Goal: Task Accomplishment & Management: Manage account settings

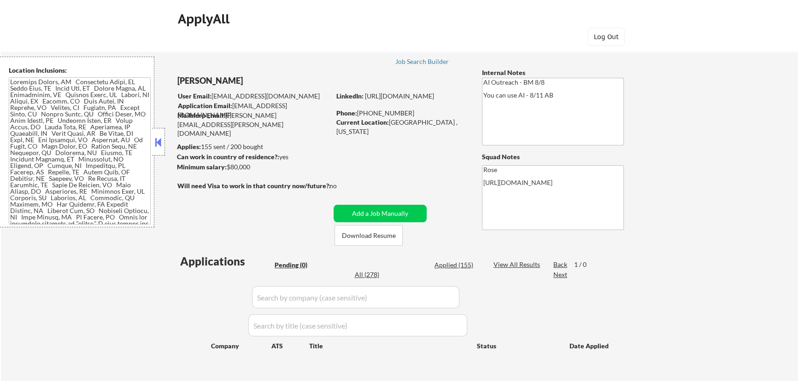
scroll to position [41, 0]
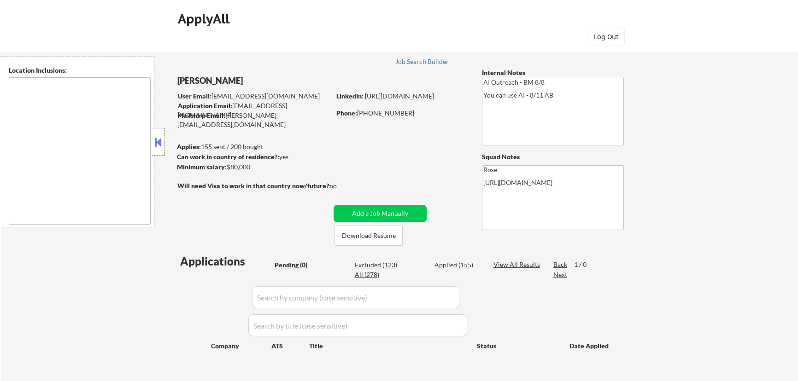
type textarea "Fountain Valley, CA Huntington Beach, CA Costa Mesa, CA Santa Ana, CA Garden Gr…"
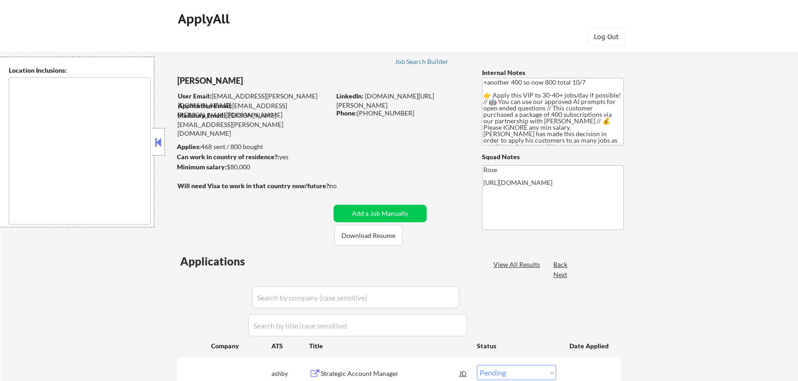
select select ""pending""
type textarea "remote"
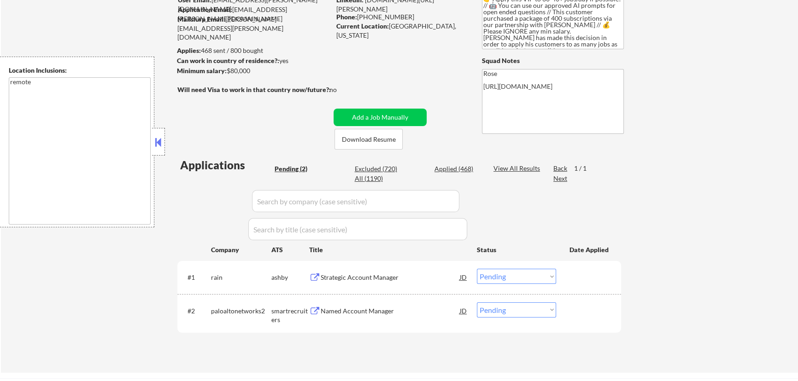
scroll to position [83, 0]
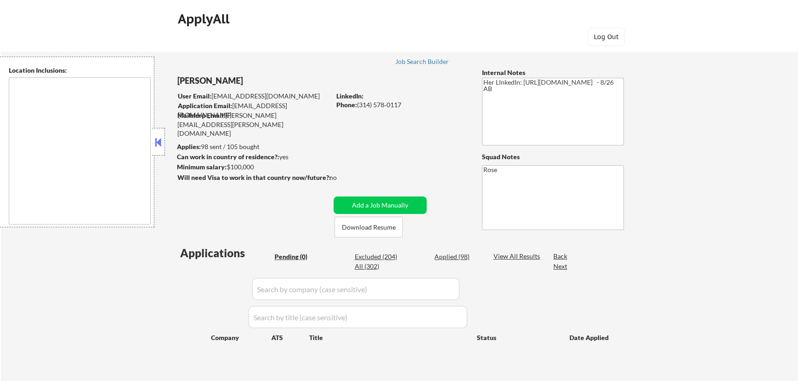
type textarea "[GEOGRAPHIC_DATA][PERSON_NAME], [GEOGRAPHIC_DATA][PERSON_NAME][GEOGRAPHIC_DATA]…"
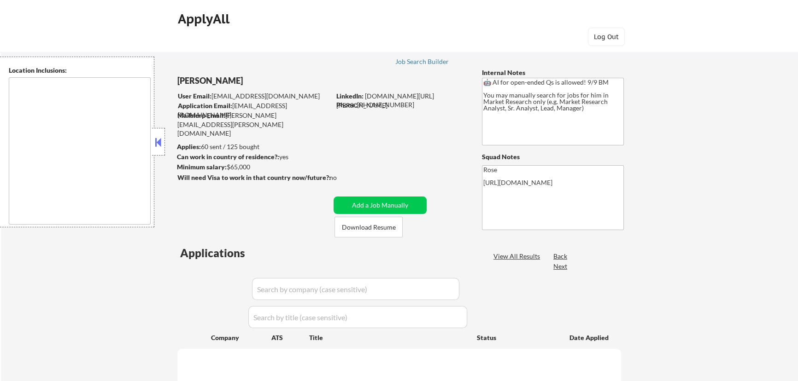
type textarea "[GEOGRAPHIC_DATA], [GEOGRAPHIC_DATA] [GEOGRAPHIC_DATA], [GEOGRAPHIC_DATA] [GEOG…"
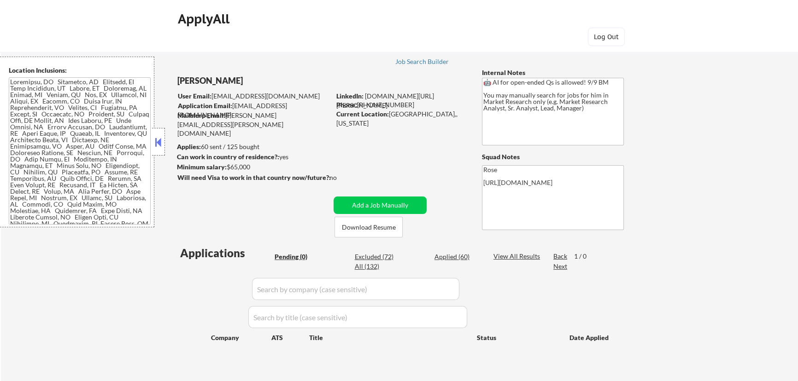
click at [451, 257] on div "Applied (60)" at bounding box center [457, 256] width 46 height 9
click at [440, 294] on input "input" at bounding box center [355, 289] width 207 height 22
click at [449, 289] on input "input" at bounding box center [355, 289] width 207 height 22
select select ""applied""
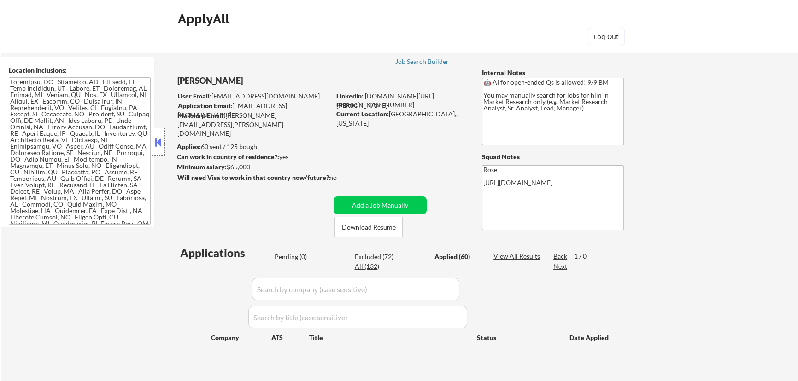
select select ""applied""
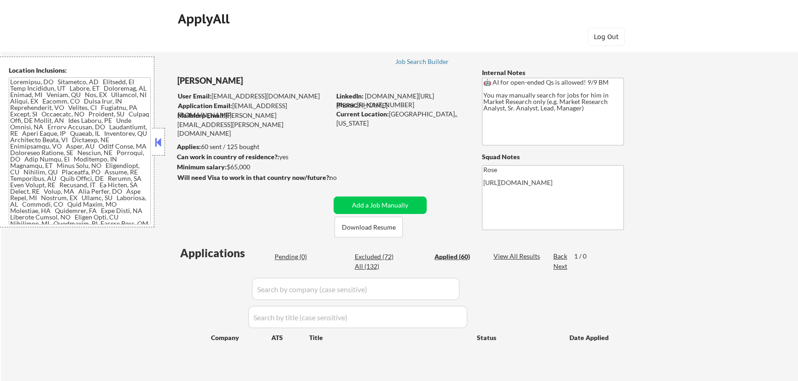
select select ""applied""
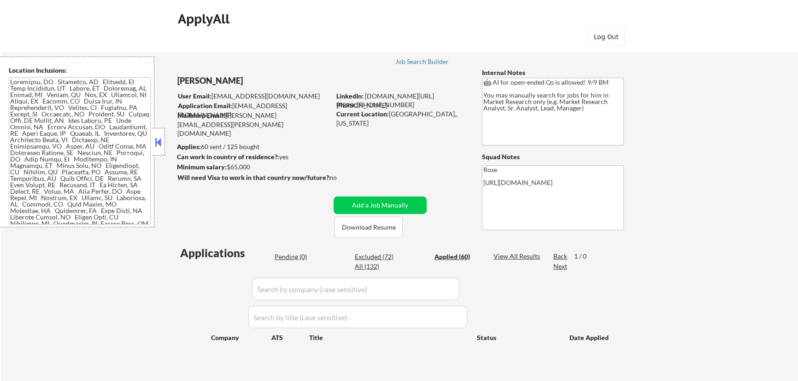
select select ""applied""
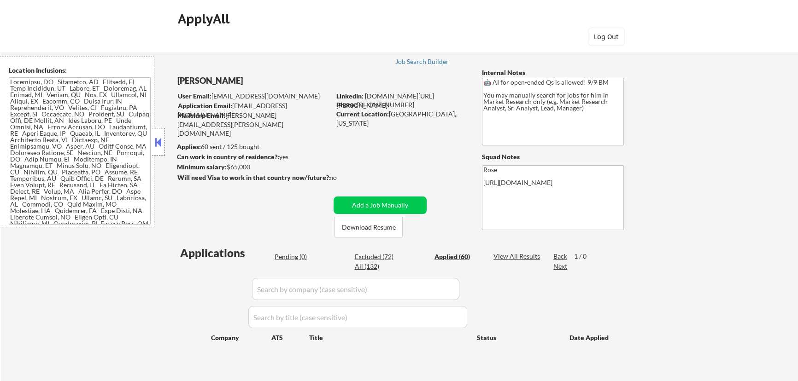
select select ""applied""
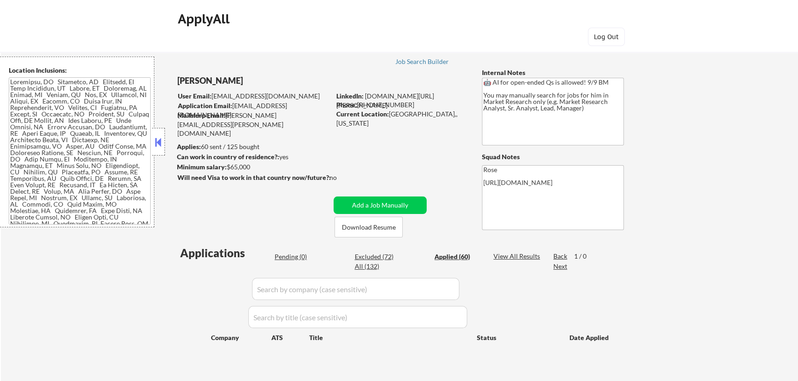
select select ""applied""
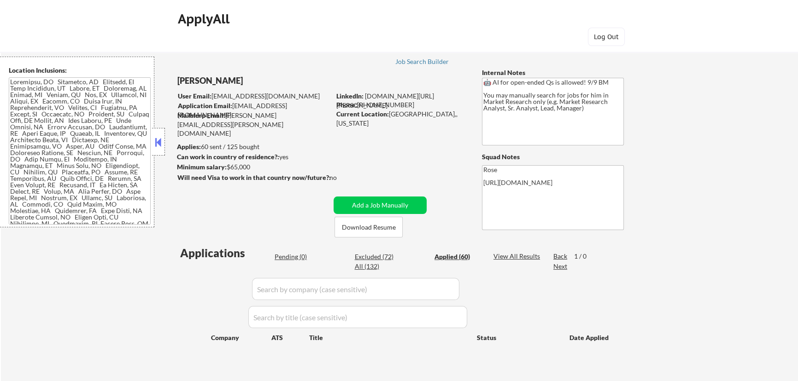
select select ""applied""
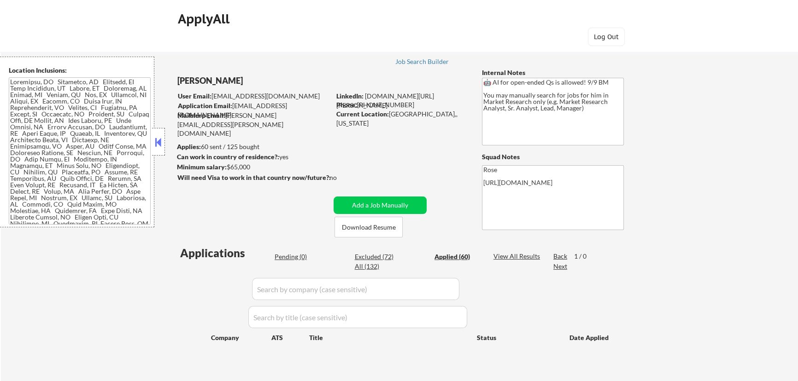
select select ""applied""
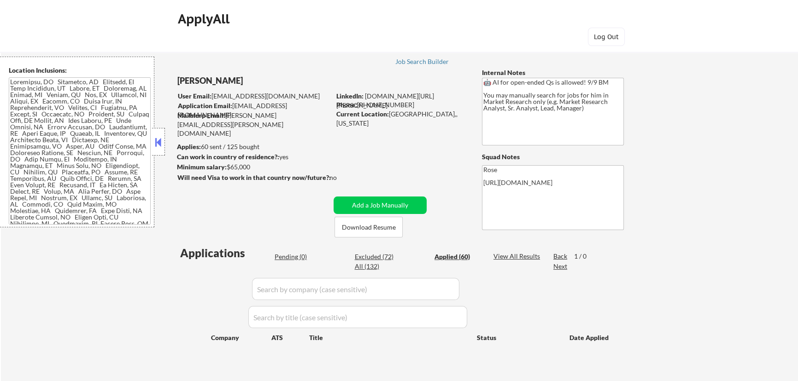
select select ""applied""
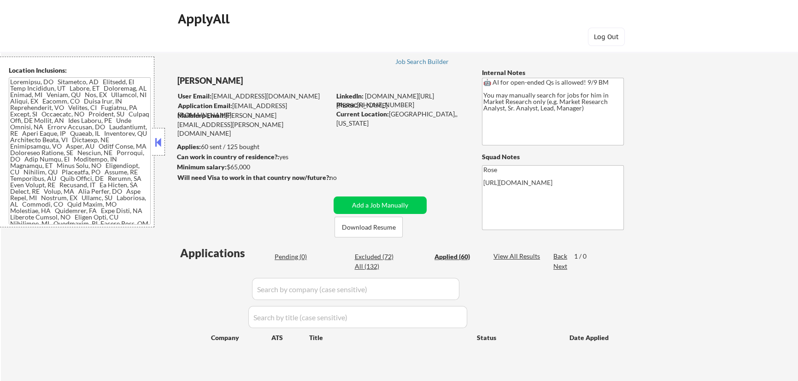
select select ""applied""
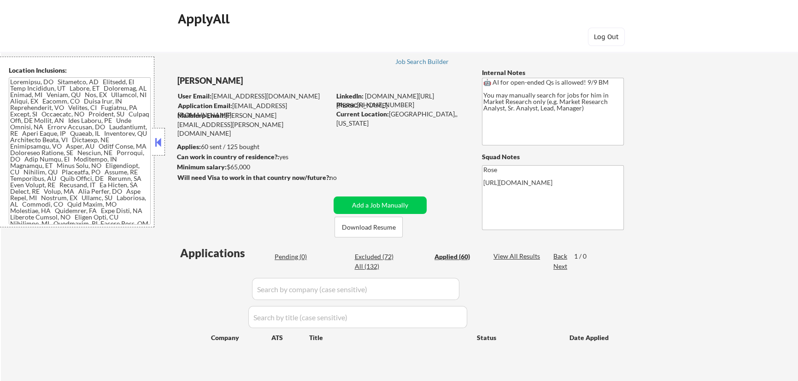
select select ""applied""
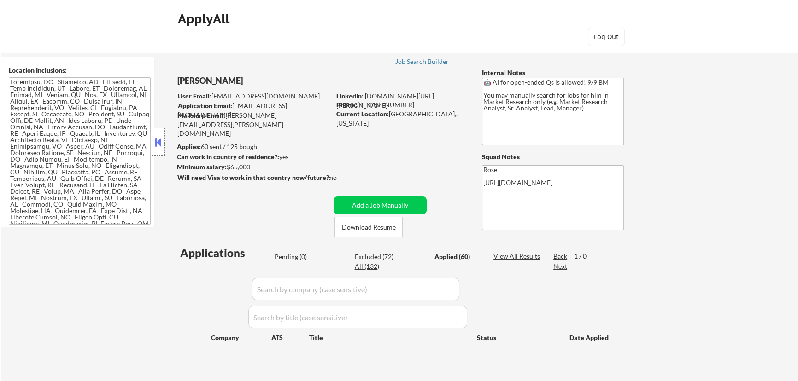
select select ""applied""
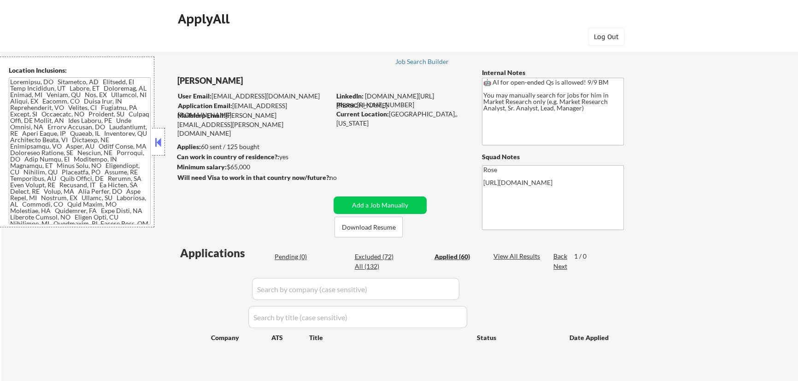
select select ""applied""
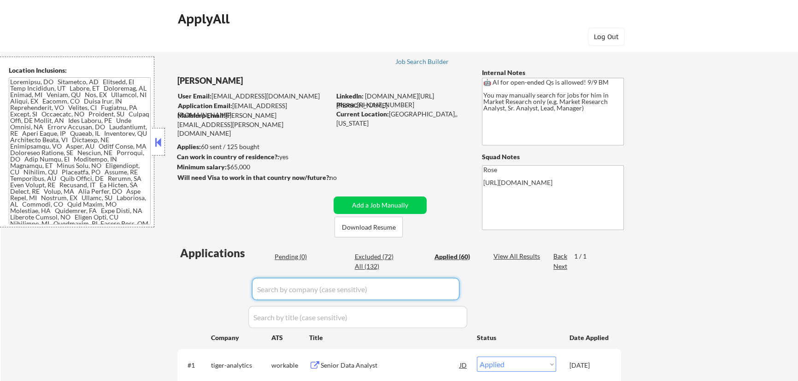
paste input "fortrea"
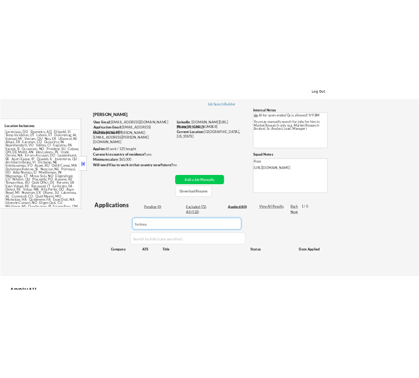
scroll to position [83, 0]
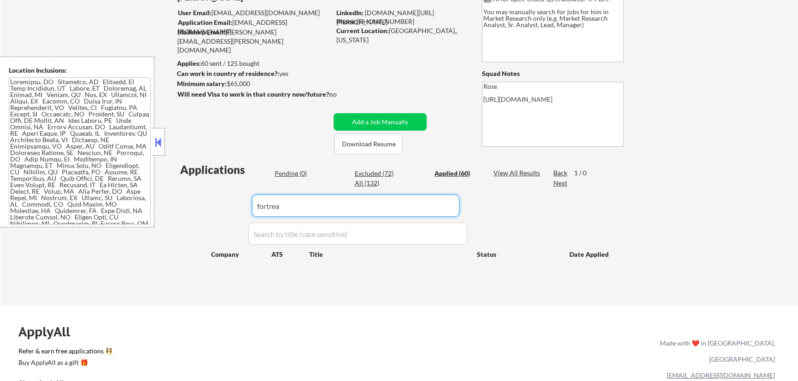
type input "fortrea"
click at [292, 175] on div "Pending (0)" at bounding box center [297, 173] width 46 height 9
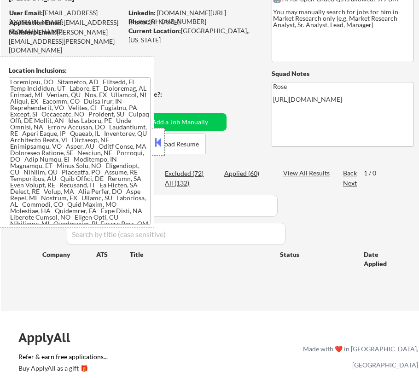
click at [159, 141] on button at bounding box center [158, 142] width 10 height 14
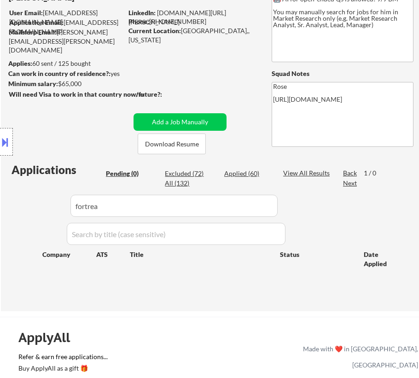
click at [10, 140] on button at bounding box center [5, 141] width 10 height 15
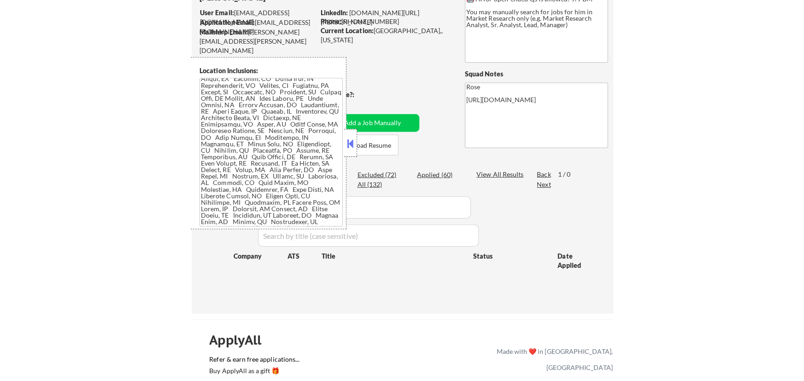
scroll to position [0, 0]
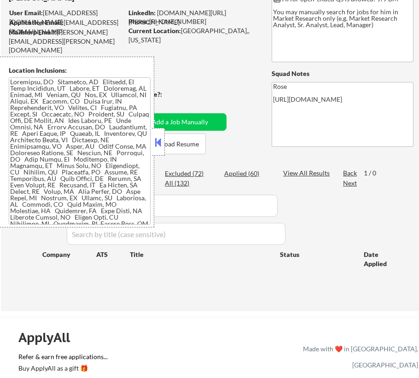
click at [158, 142] on button at bounding box center [158, 142] width 10 height 14
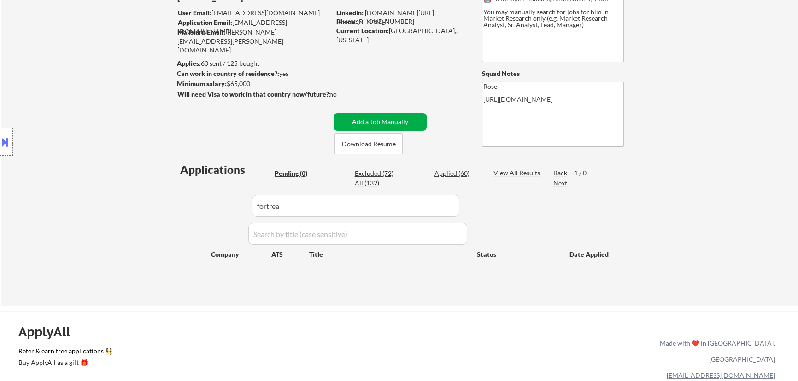
click at [373, 119] on button "Add a Job Manually" at bounding box center [379, 122] width 93 height 18
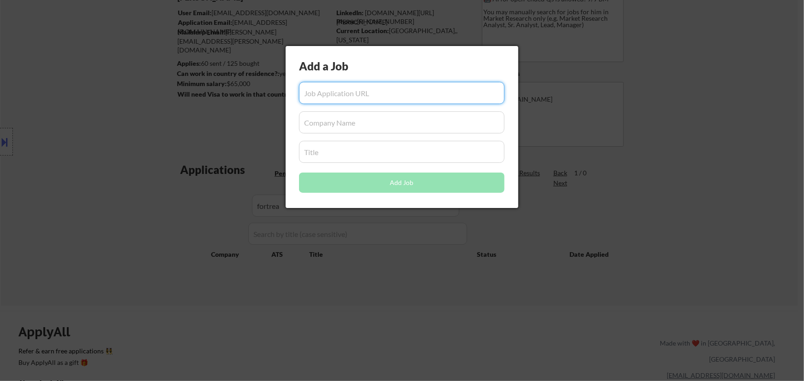
paste input "[URL][DOMAIN_NAME]"
type input "[URL][DOMAIN_NAME]"
click at [374, 122] on input "input" at bounding box center [401, 122] width 205 height 22
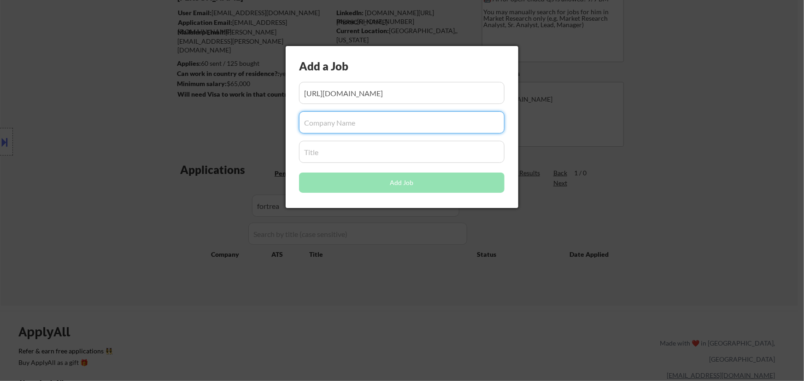
paste input "[DOMAIN_NAME]"
type input "[DOMAIN_NAME]"
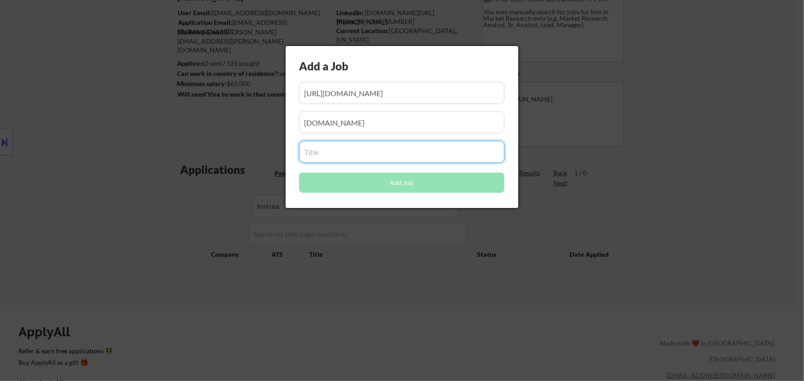
click at [384, 154] on input "input" at bounding box center [401, 152] width 205 height 22
paste input "Senior Research Associate, PaCE US Remote based"
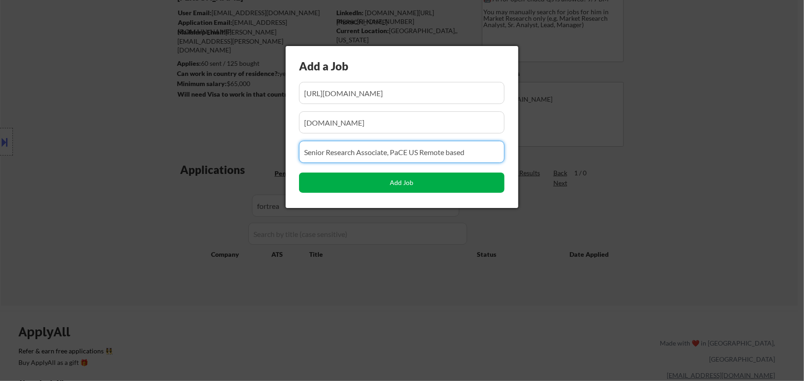
type input "Senior Research Associate, PaCE US Remote based"
click at [406, 185] on button "Add Job" at bounding box center [401, 183] width 205 height 20
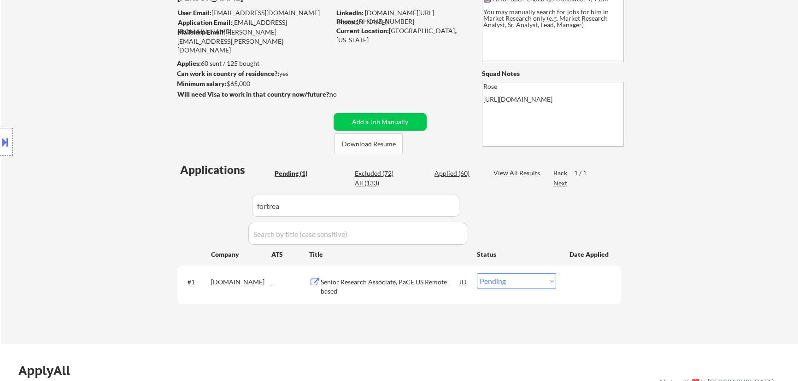
click at [746, 259] on div "← Return to /applysquad Mailslurp Inbox Job Search Builder [PERSON_NAME] User E…" at bounding box center [399, 148] width 797 height 391
click at [546, 280] on select "Choose an option... Pending Applied Excluded (Questions) Excluded (Expired) Exc…" at bounding box center [516, 281] width 79 height 15
select select ""applied""
click at [477, 274] on select "Choose an option... Pending Applied Excluded (Questions) Excluded (Expired) Exc…" at bounding box center [516, 281] width 79 height 15
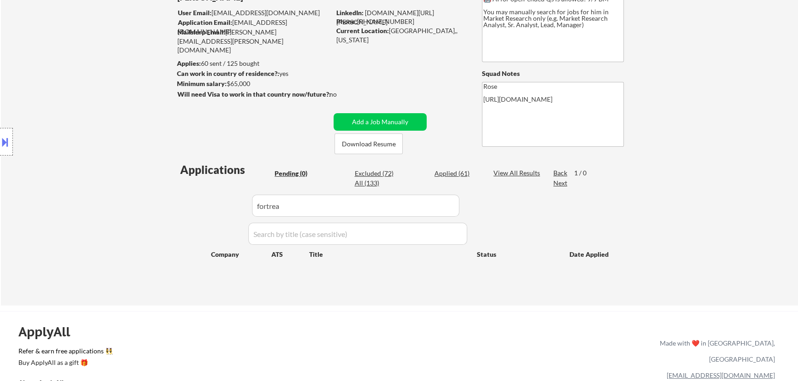
click at [459, 172] on div "Applied (61)" at bounding box center [457, 173] width 46 height 9
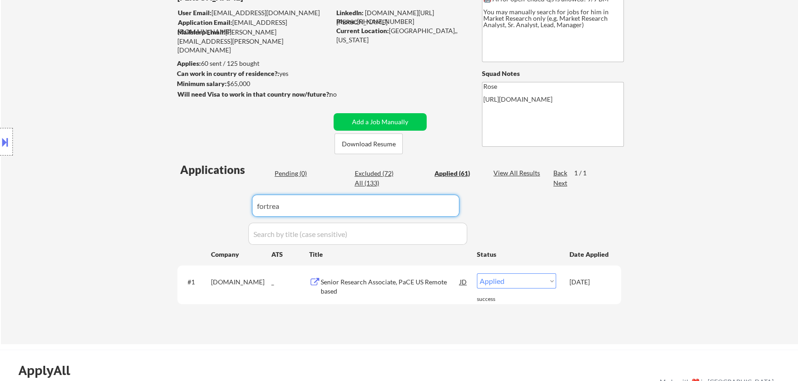
drag, startPoint x: 432, startPoint y: 206, endPoint x: 198, endPoint y: 202, distance: 233.5
click at [198, 202] on div "Applications Pending (0) Excluded (72) Applied (61) All (133) View All Results …" at bounding box center [398, 244] width 443 height 165
paste input "cybermediatechnologies/"
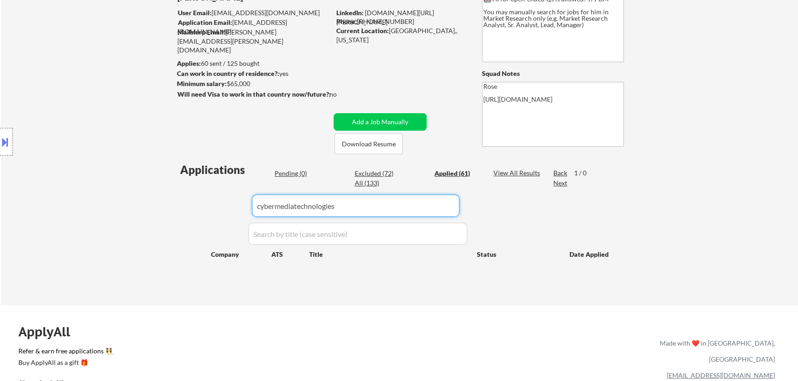
type input "cybermediatechnologies"
click at [286, 171] on div "Pending (0)" at bounding box center [297, 173] width 46 height 9
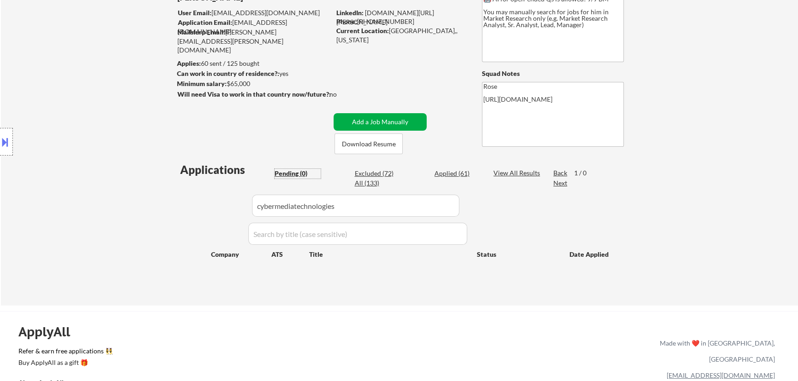
click at [384, 128] on button "Add a Job Manually" at bounding box center [379, 122] width 93 height 18
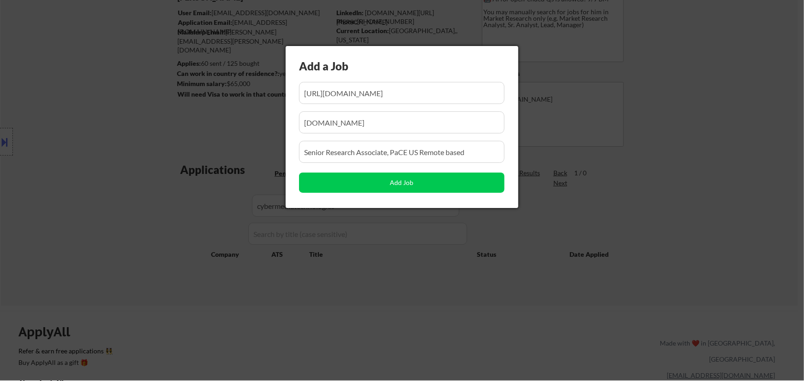
scroll to position [0, 192]
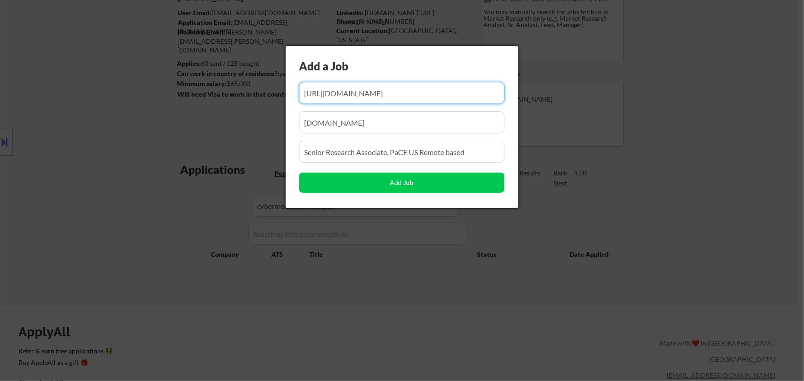
drag, startPoint x: 379, startPoint y: 91, endPoint x: 343, endPoint y: 96, distance: 36.2
click at [343, 96] on input "input" at bounding box center [401, 93] width 205 height 22
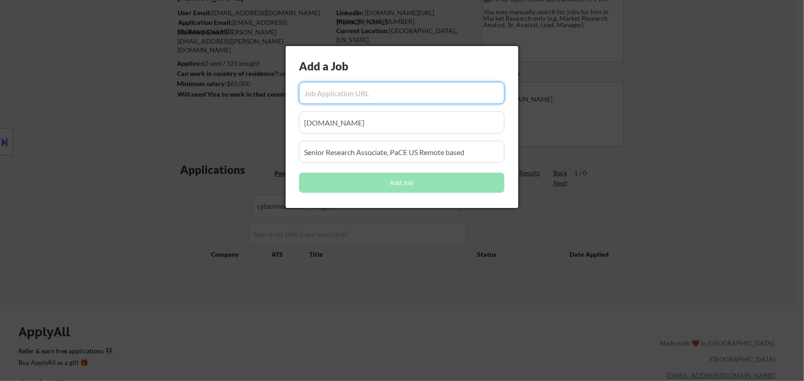
click at [359, 92] on input "input" at bounding box center [401, 93] width 205 height 22
paste input "[URL][DOMAIN_NAME]"
type input "[URL][DOMAIN_NAME]"
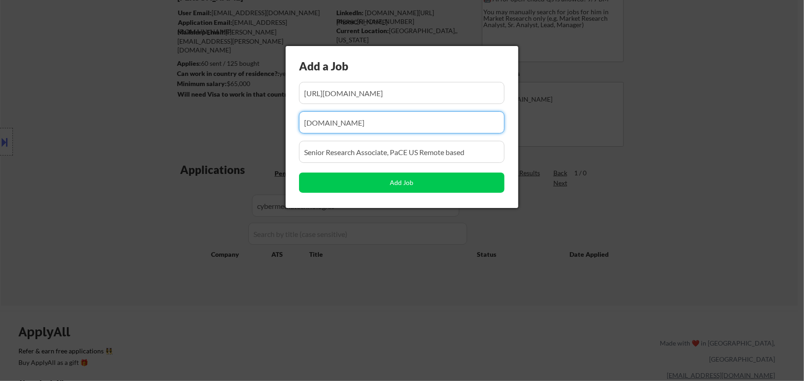
drag, startPoint x: 401, startPoint y: 128, endPoint x: 280, endPoint y: 137, distance: 120.5
click at [280, 137] on body "← Return to /applysquad Mailslurp Inbox Job Search Builder [PERSON_NAME] User E…" at bounding box center [402, 107] width 804 height 381
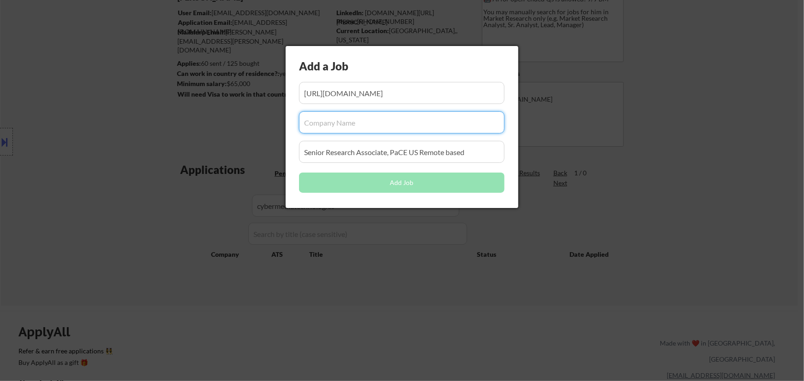
click at [378, 120] on input "input" at bounding box center [401, 122] width 205 height 22
paste input "cybermediatechnologies"
type input "cybermediatechnologies"
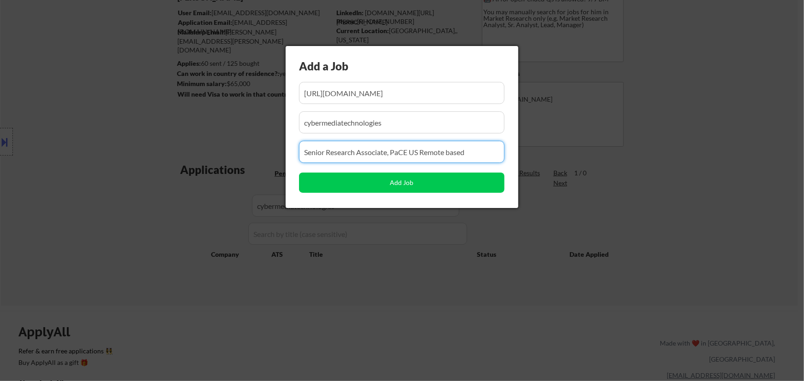
drag, startPoint x: 475, startPoint y: 152, endPoint x: 268, endPoint y: 158, distance: 207.3
click at [268, 158] on body "← Return to /applysquad Mailslurp Inbox Job Search Builder [PERSON_NAME] User E…" at bounding box center [402, 107] width 804 height 381
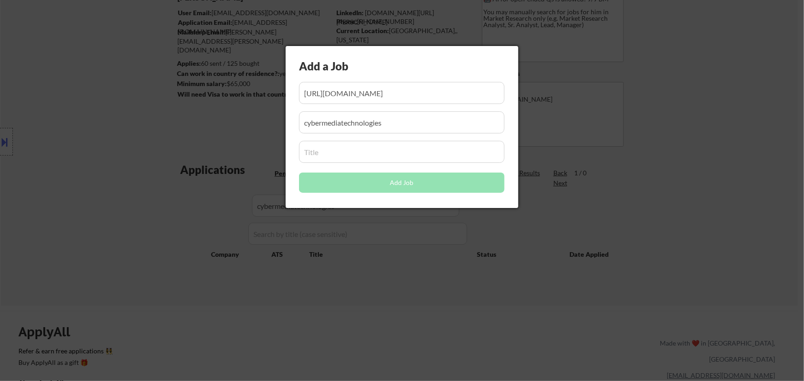
click at [379, 156] on input "input" at bounding box center [401, 152] width 205 height 22
paste input "Research Analyst"
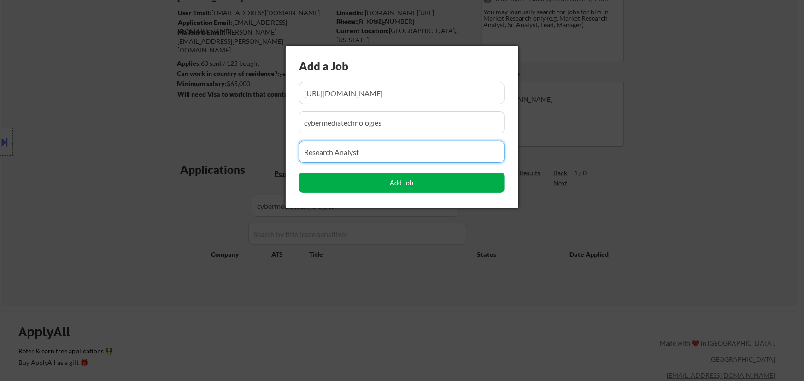
type input "Research Analyst"
click at [407, 184] on button "Add Job" at bounding box center [401, 183] width 205 height 20
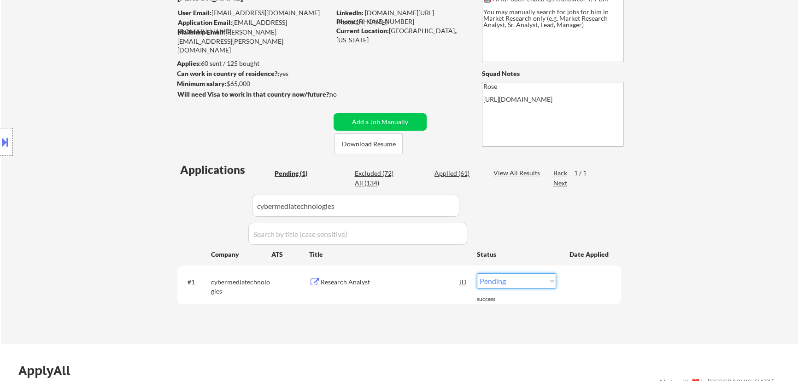
drag, startPoint x: 539, startPoint y: 283, endPoint x: 534, endPoint y: 289, distance: 8.1
click at [539, 283] on select "Choose an option... Pending Applied Excluded (Questions) Excluded (Expired) Exc…" at bounding box center [516, 281] width 79 height 15
select select ""applied""
click at [477, 274] on select "Choose an option... Pending Applied Excluded (Questions) Excluded (Expired) Exc…" at bounding box center [516, 281] width 79 height 15
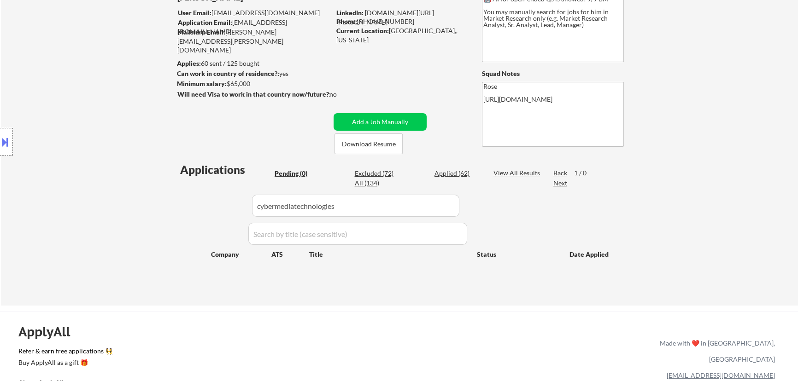
click at [445, 171] on div "Applied (62)" at bounding box center [457, 173] width 46 height 9
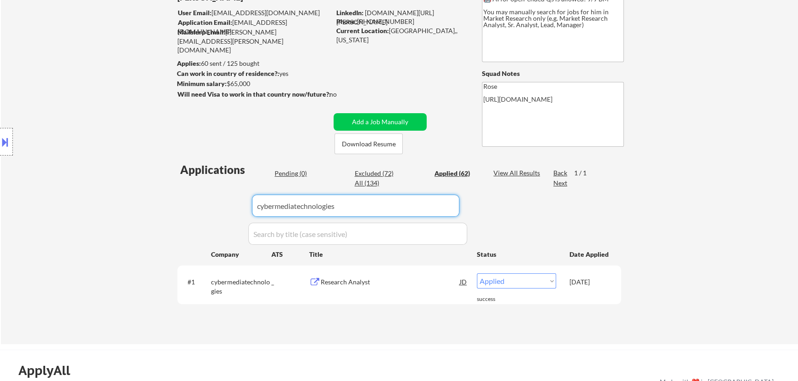
drag, startPoint x: 438, startPoint y: 207, endPoint x: 180, endPoint y: 208, distance: 257.9
click at [180, 208] on div "Applications Pending (0) Excluded (72) Applied (62) All (134) View All Results …" at bounding box center [398, 244] width 443 height 165
paste input "[DOMAIN_NAME]"
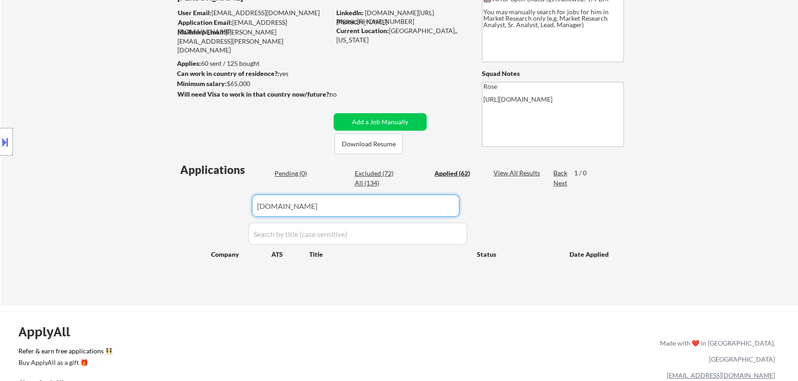
type input "[DOMAIN_NAME]"
click at [297, 175] on div "Pending (0)" at bounding box center [297, 173] width 46 height 9
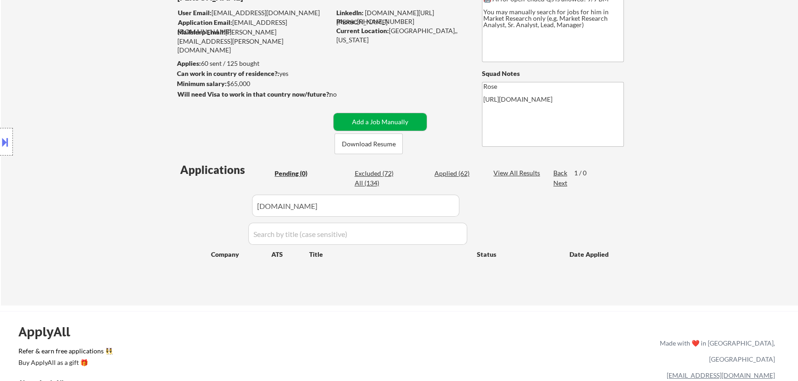
click at [374, 122] on button "Add a Job Manually" at bounding box center [379, 122] width 93 height 18
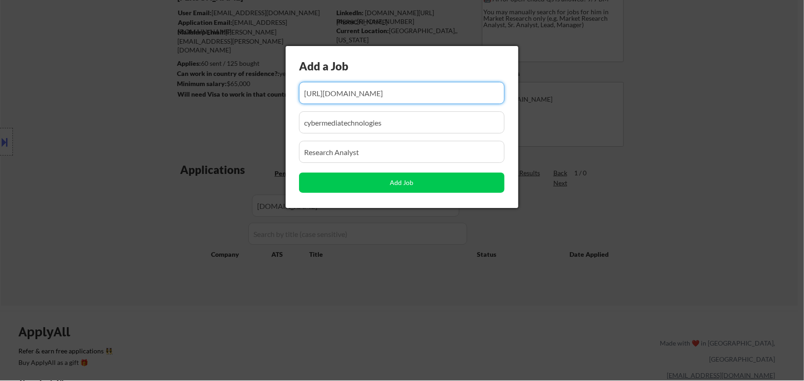
scroll to position [0, 53]
drag, startPoint x: 400, startPoint y: 97, endPoint x: 379, endPoint y: 101, distance: 22.0
click at [379, 101] on input "input" at bounding box center [401, 93] width 205 height 22
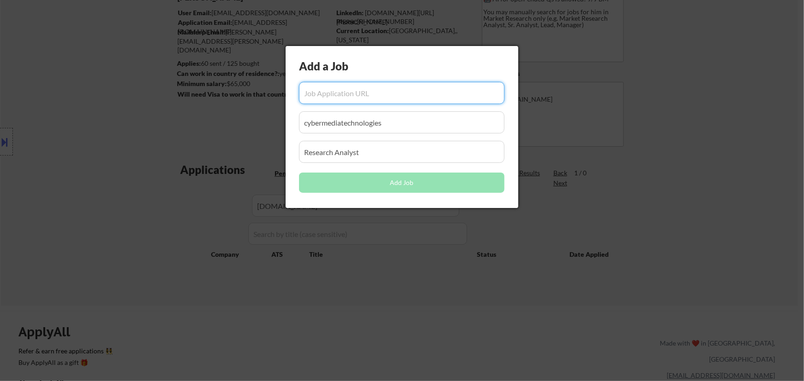
scroll to position [0, 0]
click at [360, 97] on input "input" at bounding box center [401, 93] width 205 height 22
paste input "[URL][DOMAIN_NAME]"
type input "[URL][DOMAIN_NAME]"
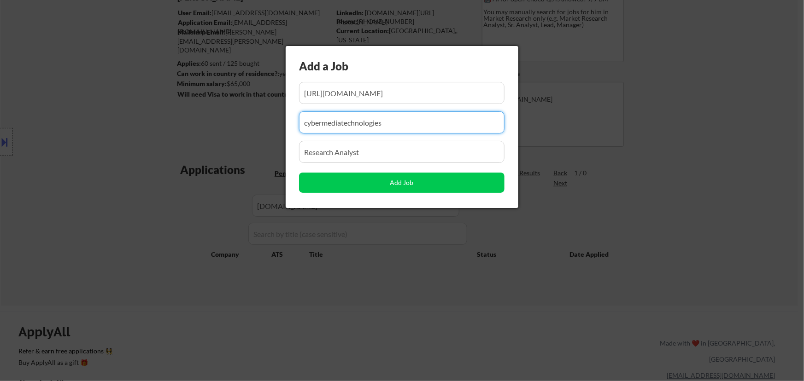
drag, startPoint x: 379, startPoint y: 124, endPoint x: 238, endPoint y: 124, distance: 141.4
click at [242, 125] on body "← Return to /applysquad Mailslurp Inbox Job Search Builder [PERSON_NAME] User E…" at bounding box center [402, 107] width 804 height 381
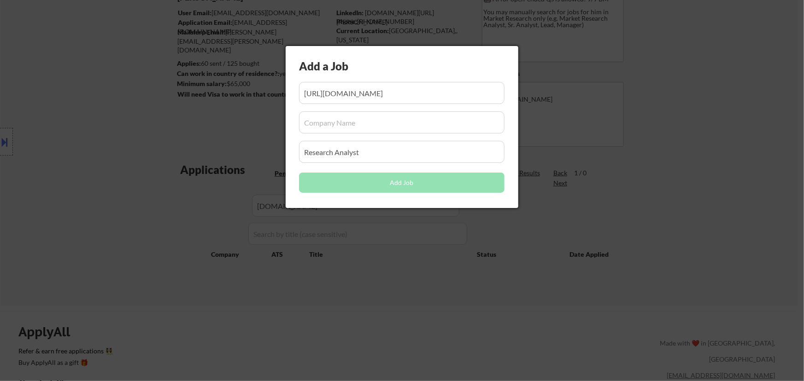
click at [342, 121] on input "input" at bounding box center [401, 122] width 205 height 22
paste input "[DOMAIN_NAME][URL]"
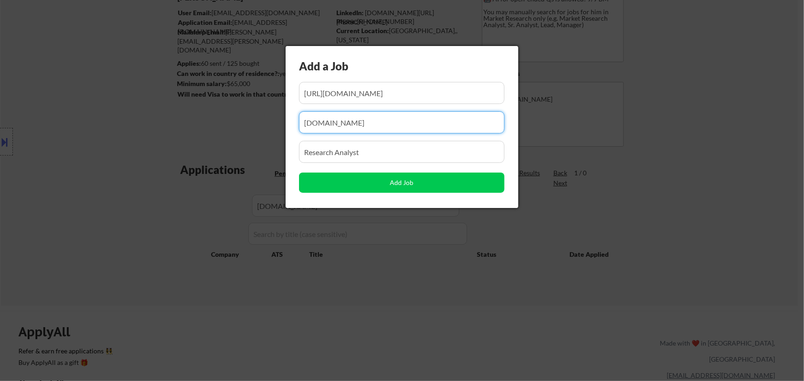
type input "[DOMAIN_NAME]"
drag, startPoint x: 375, startPoint y: 147, endPoint x: 222, endPoint y: 150, distance: 152.5
click at [222, 150] on body "← Return to /applysquad Mailslurp Inbox Job Search Builder [PERSON_NAME] User E…" at bounding box center [402, 107] width 804 height 381
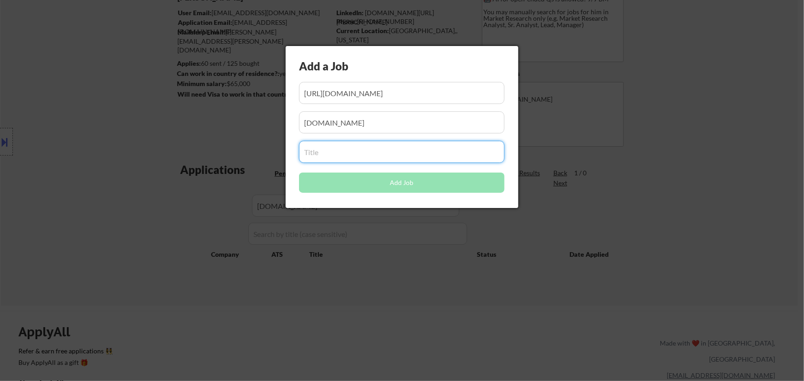
click at [374, 157] on input "input" at bounding box center [401, 152] width 205 height 22
paste input "Senior Data Analyst"
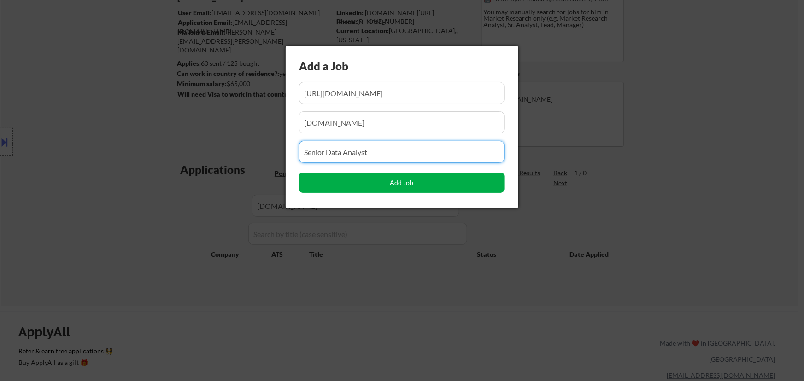
type input "Senior Data Analyst"
click at [424, 185] on button "Add Job" at bounding box center [401, 183] width 205 height 20
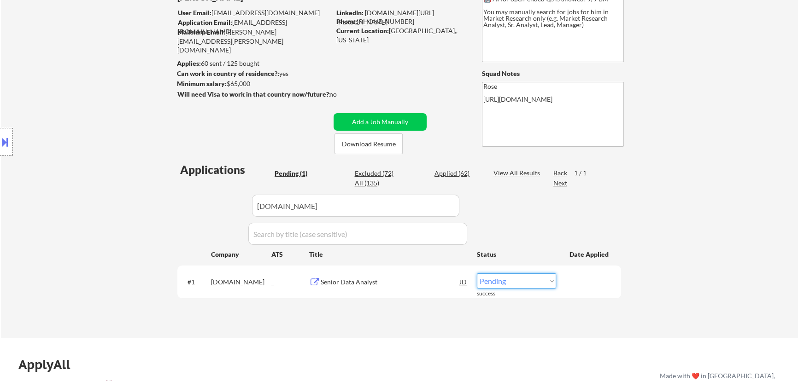
click at [533, 281] on select "Choose an option... Pending Applied Excluded (Questions) Excluded (Expired) Exc…" at bounding box center [516, 281] width 79 height 15
select select ""applied""
click at [477, 274] on select "Choose an option... Pending Applied Excluded (Questions) Excluded (Expired) Exc…" at bounding box center [516, 281] width 79 height 15
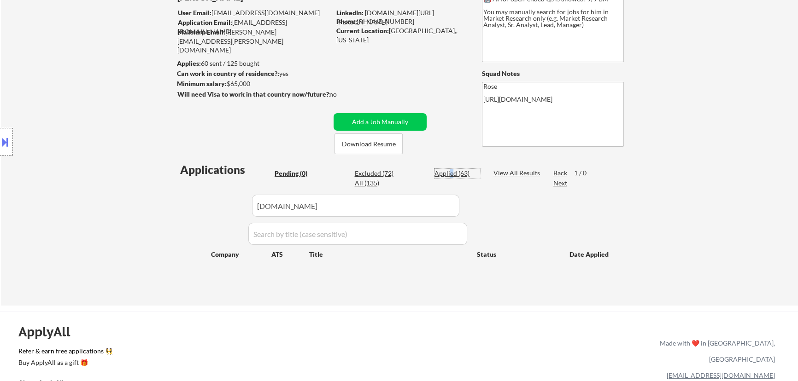
click at [451, 173] on div "Applied (63)" at bounding box center [457, 173] width 46 height 9
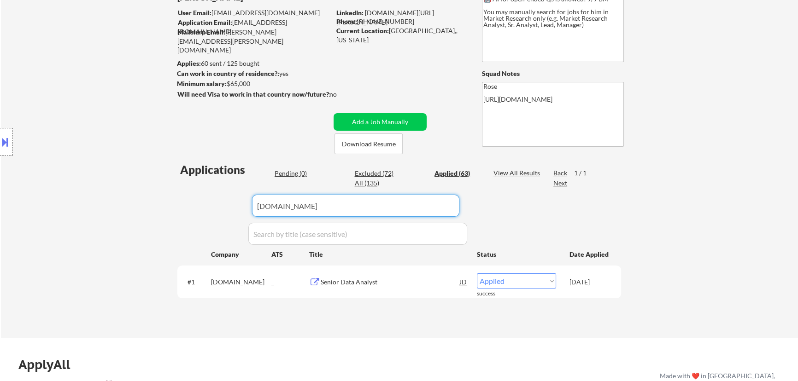
drag, startPoint x: 420, startPoint y: 207, endPoint x: 230, endPoint y: 207, distance: 189.3
click at [231, 207] on div "Applications Pending (0) Excluded (72) Applied (63) All (135) View All Results …" at bounding box center [398, 241] width 443 height 159
paste input "[DOMAIN_NAME]"
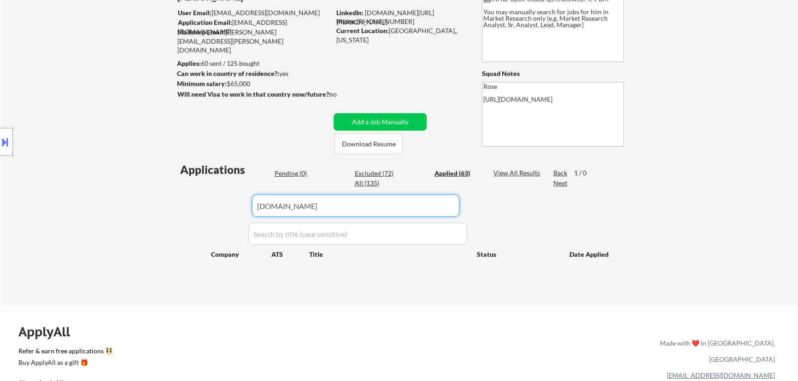
type input "[DOMAIN_NAME]"
click at [292, 172] on div "Pending (0)" at bounding box center [297, 173] width 46 height 9
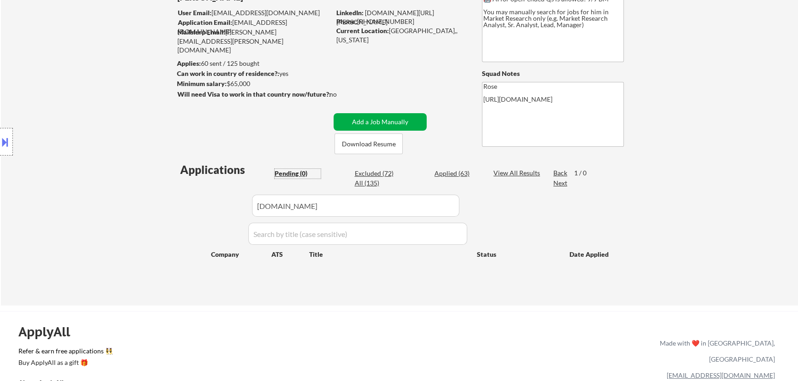
click at [382, 120] on button "Add a Job Manually" at bounding box center [379, 122] width 93 height 18
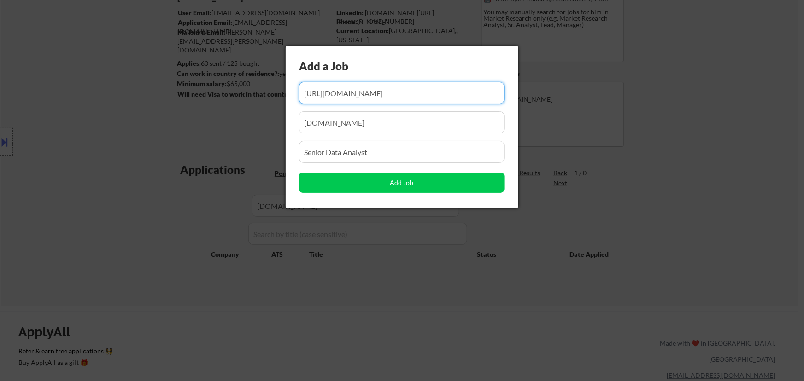
drag, startPoint x: 419, startPoint y: 97, endPoint x: 380, endPoint y: 99, distance: 38.8
click at [381, 99] on input "input" at bounding box center [401, 93] width 205 height 22
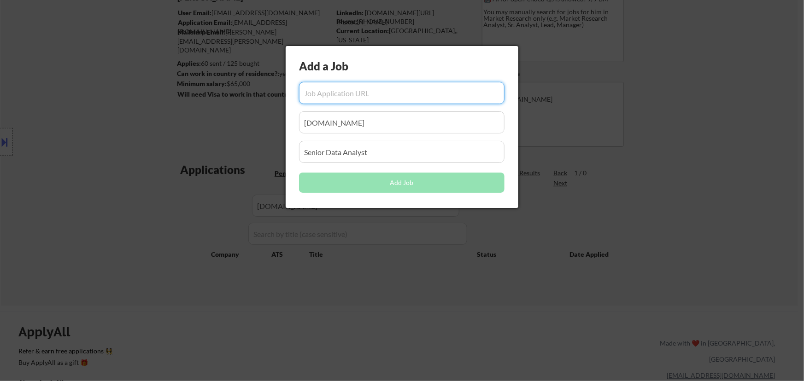
click at [365, 97] on input "input" at bounding box center [401, 93] width 205 height 22
paste input "[URL][DOMAIN_NAME]"
type input "[URL][DOMAIN_NAME]"
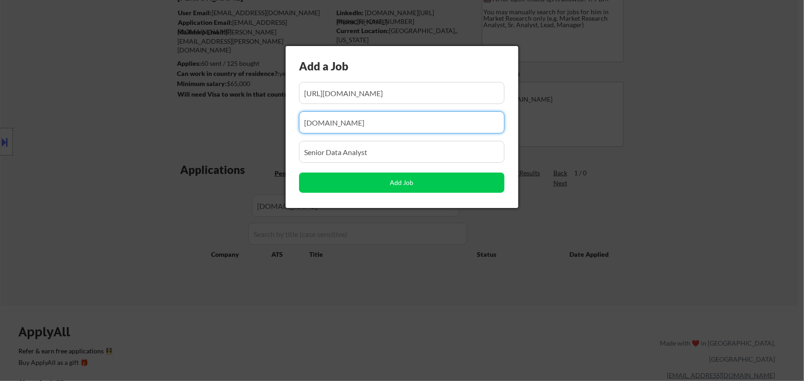
drag, startPoint x: 367, startPoint y: 123, endPoint x: 254, endPoint y: 120, distance: 112.9
click at [254, 121] on body "← Return to /applysquad Mailslurp Inbox Job Search Builder [PERSON_NAME] User E…" at bounding box center [402, 107] width 804 height 381
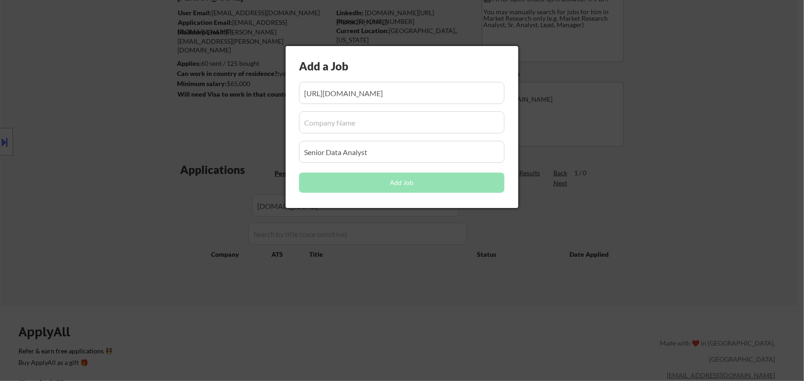
click at [438, 123] on input "input" at bounding box center [401, 122] width 205 height 22
paste input "[DOMAIN_NAME][URL]"
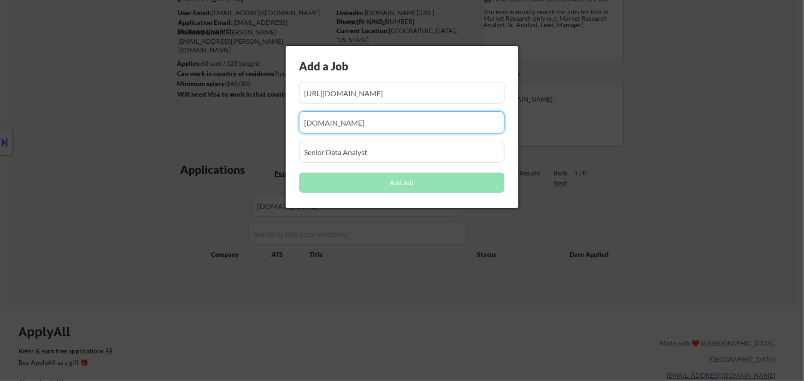
type input "[DOMAIN_NAME]"
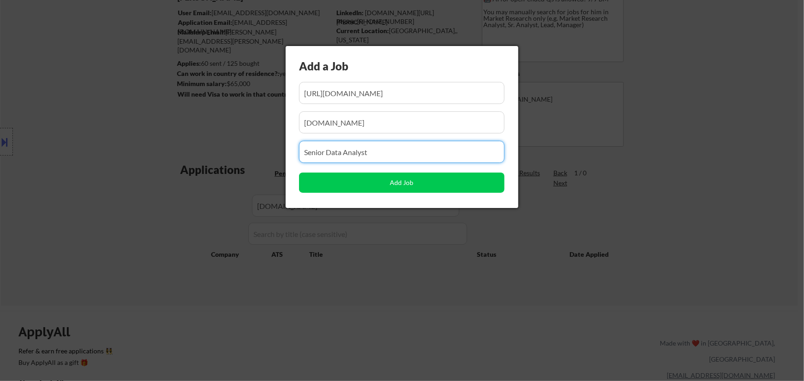
drag, startPoint x: 365, startPoint y: 144, endPoint x: 236, endPoint y: 156, distance: 129.1
click at [236, 157] on body "← Return to /applysquad Mailslurp Inbox Job Search Builder [PERSON_NAME] User E…" at bounding box center [402, 107] width 804 height 381
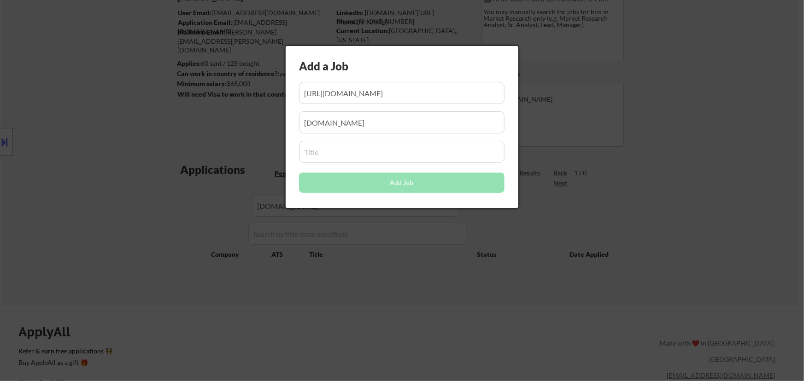
click at [333, 150] on input "input" at bounding box center [401, 152] width 205 height 22
paste input "HR Data Analyst II"
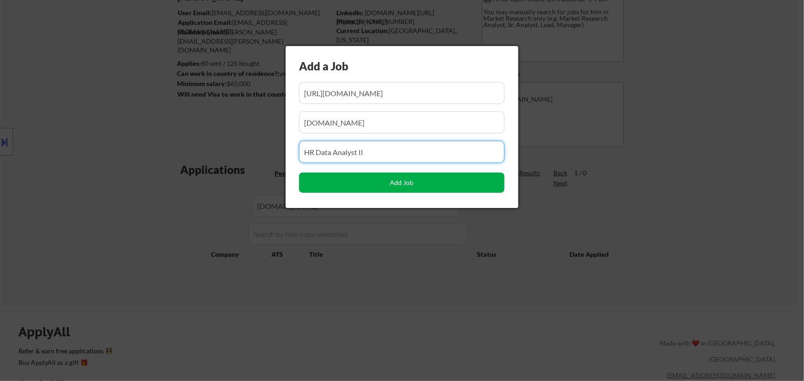
type input "HR Data Analyst II"
click at [405, 186] on button "Add Job" at bounding box center [401, 183] width 205 height 20
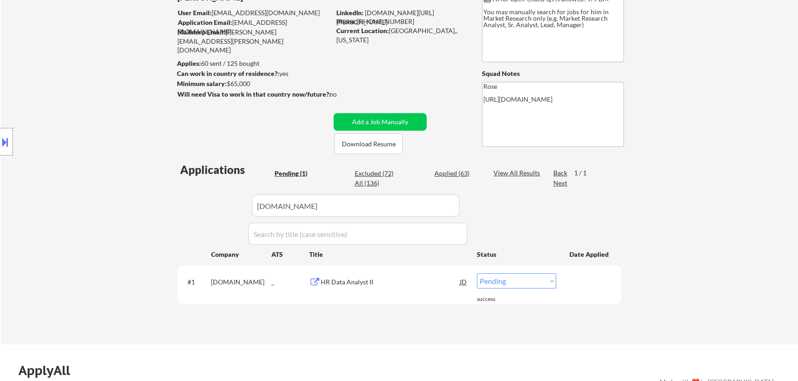
click at [533, 280] on select "Choose an option... Pending Applied Excluded (Questions) Excluded (Expired) Exc…" at bounding box center [516, 281] width 79 height 15
select select ""applied""
click at [477, 274] on select "Choose an option... Pending Applied Excluded (Questions) Excluded (Expired) Exc…" at bounding box center [516, 281] width 79 height 15
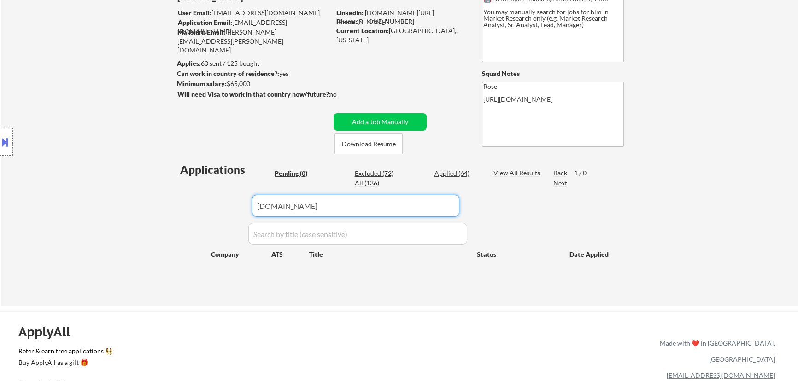
drag, startPoint x: 362, startPoint y: 211, endPoint x: 210, endPoint y: 213, distance: 152.0
click at [210, 213] on div "Applications Pending (0) Excluded (72) Applied (64) All (136) View All Results …" at bounding box center [398, 225] width 443 height 126
paste input "shipbobinc"
type input "shipbobinc"
drag, startPoint x: 446, startPoint y: 173, endPoint x: 423, endPoint y: 182, distance: 24.8
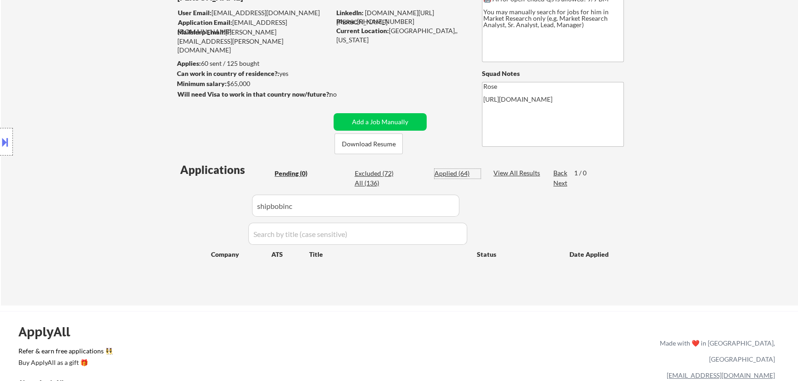
click at [446, 173] on div "Applied (64)" at bounding box center [457, 173] width 46 height 9
click at [191, 208] on div "Applications Pending (0) Excluded (72) Applied (64) All (136) View All Results …" at bounding box center [398, 225] width 443 height 126
click at [486, 198] on div "Applications Pending (0) Excluded (72) Applied (64) All (136) View All Results …" at bounding box center [398, 225] width 443 height 126
click at [293, 175] on div "Pending (0)" at bounding box center [297, 173] width 46 height 9
click at [360, 119] on button "Add a Job Manually" at bounding box center [379, 122] width 93 height 18
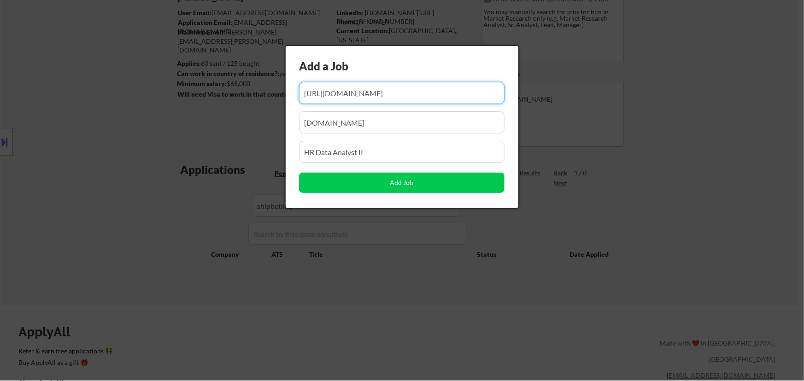
scroll to position [0, 361]
drag, startPoint x: 438, startPoint y: 89, endPoint x: 376, endPoint y: 91, distance: 61.8
click at [376, 91] on input "input" at bounding box center [401, 93] width 205 height 22
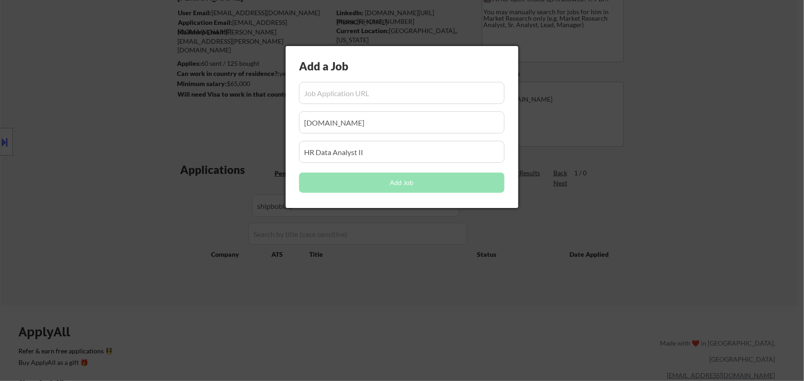
click at [332, 100] on input "input" at bounding box center [401, 93] width 205 height 22
paste input "[URL][DOMAIN_NAME]"
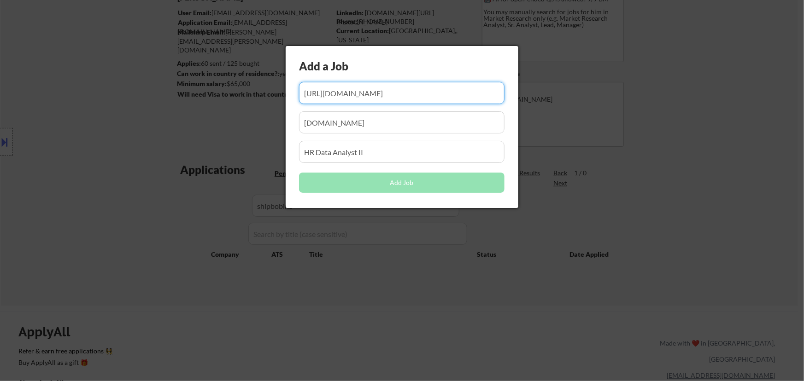
scroll to position [0, 9]
type input "[URL][DOMAIN_NAME]"
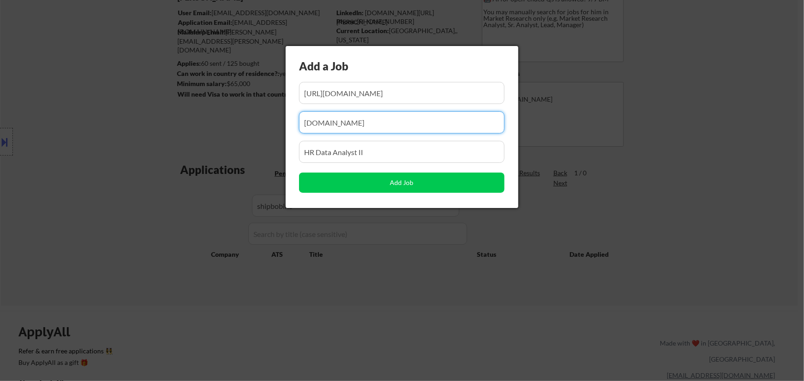
drag, startPoint x: 307, startPoint y: 126, endPoint x: 194, endPoint y: 128, distance: 113.3
click at [191, 130] on body "← Return to /applysquad Mailslurp Inbox Job Search Builder [PERSON_NAME] User E…" at bounding box center [402, 107] width 804 height 381
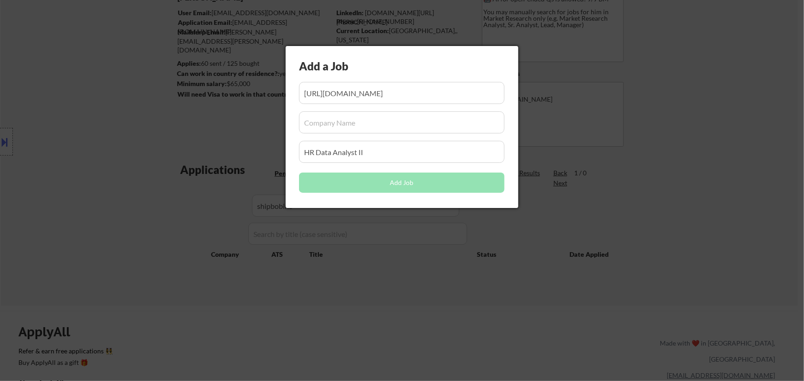
click at [344, 124] on input "input" at bounding box center [401, 122] width 205 height 22
paste input "shipbobinc"
type input "shipbobinc"
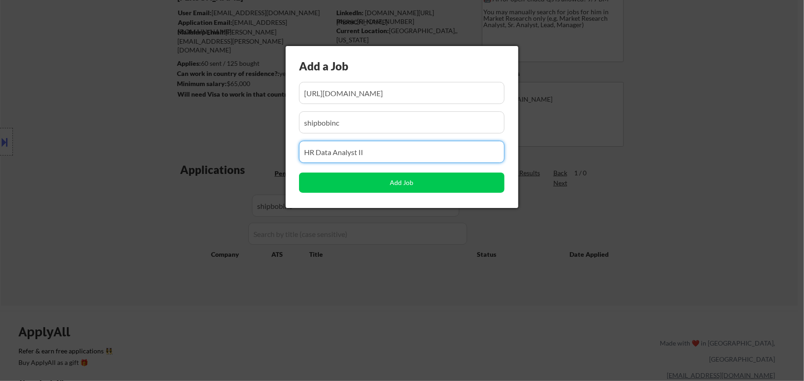
drag, startPoint x: 356, startPoint y: 146, endPoint x: 201, endPoint y: 145, distance: 155.2
click at [202, 146] on body "← Return to /applysquad Mailslurp Inbox Job Search Builder [PERSON_NAME] User E…" at bounding box center [402, 107] width 804 height 381
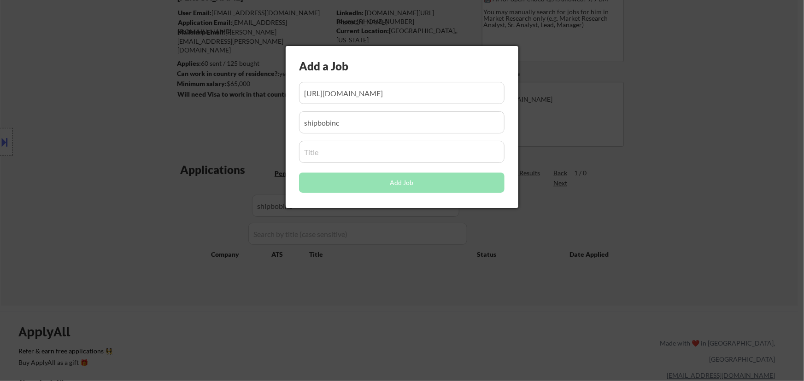
click at [382, 152] on input "input" at bounding box center [401, 152] width 205 height 22
paste input "Senior Supply Chain Data Analyst"
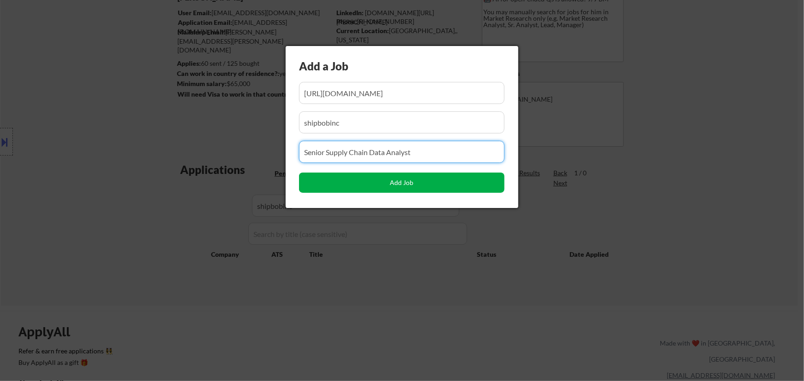
type input "Senior Supply Chain Data Analyst"
click at [403, 181] on button "Add Job" at bounding box center [401, 183] width 205 height 20
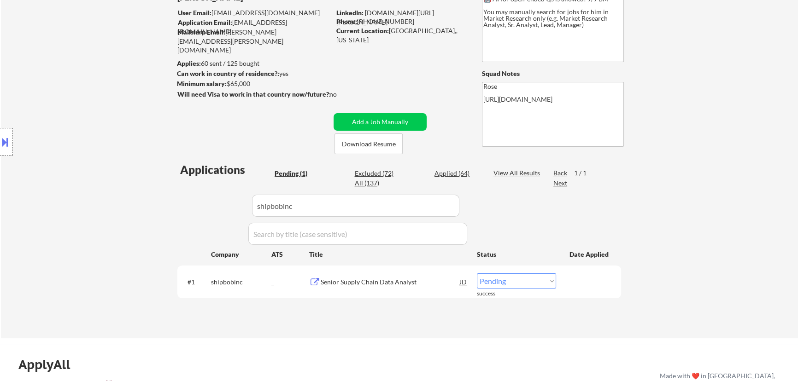
click at [387, 336] on div "← Return to /applysquad Mailslurp Inbox Job Search Builder [PERSON_NAME] User E…" at bounding box center [399, 145] width 797 height 385
click at [549, 281] on select "Choose an option... Pending Applied Excluded (Questions) Excluded (Expired) Exc…" at bounding box center [516, 281] width 79 height 15
select select ""applied""
click at [477, 274] on select "Choose an option... Pending Applied Excluded (Questions) Excluded (Expired) Exc…" at bounding box center [516, 281] width 79 height 15
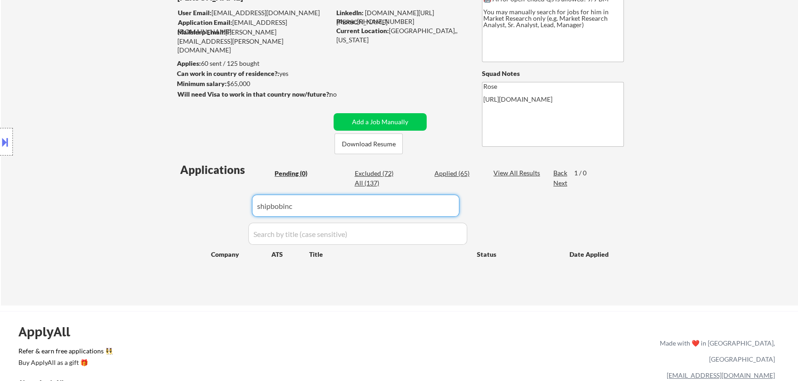
drag, startPoint x: 381, startPoint y: 206, endPoint x: 206, endPoint y: 207, distance: 175.0
click at [206, 207] on div "Applications Pending (0) Excluded (72) Applied (65) All (137) View All Results …" at bounding box center [398, 225] width 443 height 126
paste input "[DOMAIN_NAME]"
type input "[DOMAIN_NAME]"
click at [452, 174] on div "Applied (65)" at bounding box center [457, 173] width 46 height 9
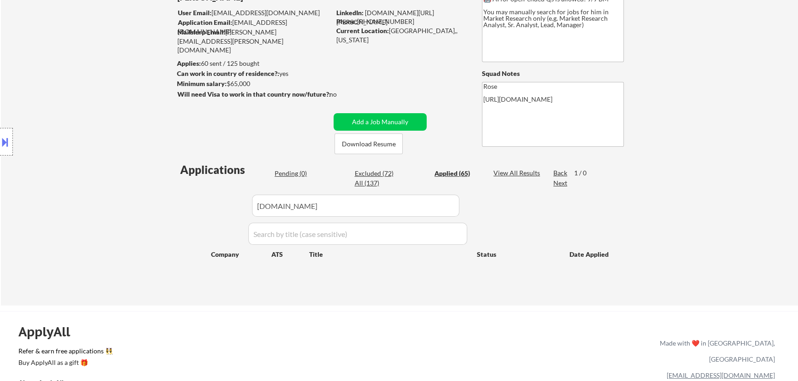
click at [295, 170] on div "Pending (0)" at bounding box center [297, 173] width 46 height 9
click at [381, 122] on button "Add a Job Manually" at bounding box center [379, 122] width 93 height 18
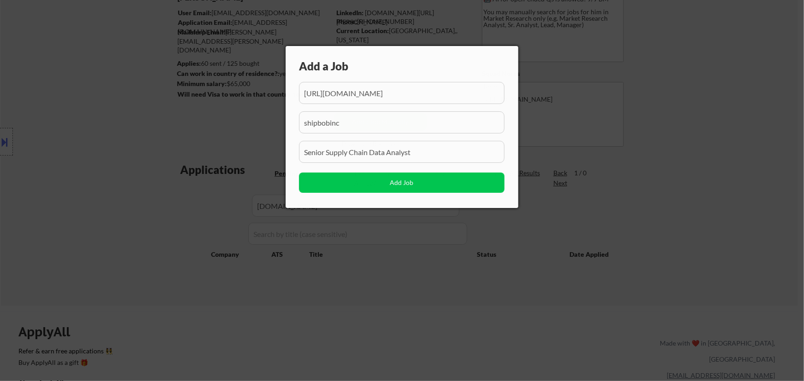
scroll to position [0, 9]
drag, startPoint x: 397, startPoint y: 90, endPoint x: 339, endPoint y: 104, distance: 59.3
click at [333, 106] on div "Add a Job Add Job" at bounding box center [402, 127] width 233 height 162
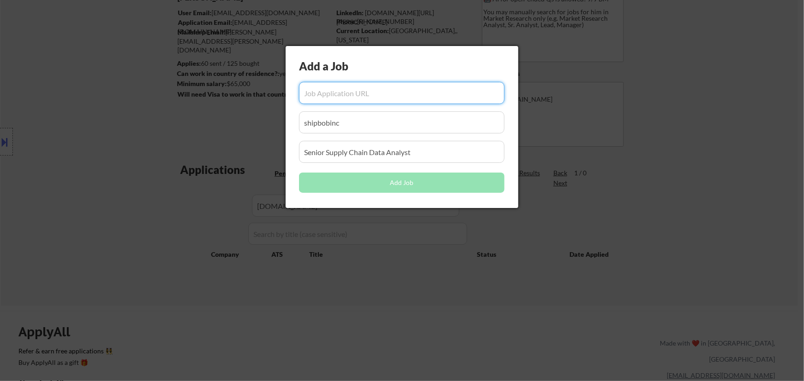
scroll to position [0, 0]
click at [362, 90] on input "input" at bounding box center [401, 93] width 205 height 22
paste input "[URL][DOMAIN_NAME]"
type input "[URL][DOMAIN_NAME]"
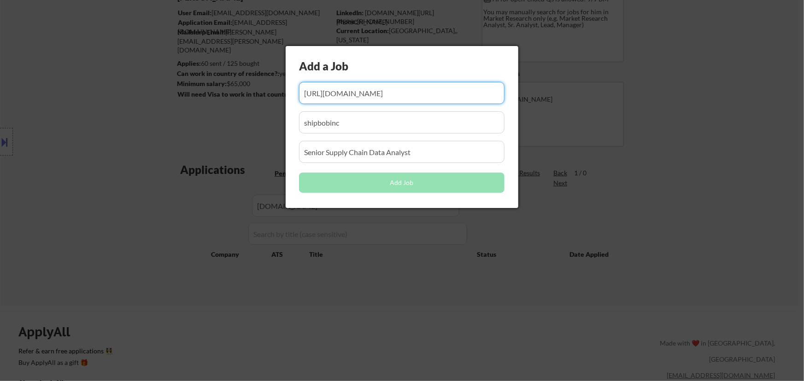
scroll to position [0, 0]
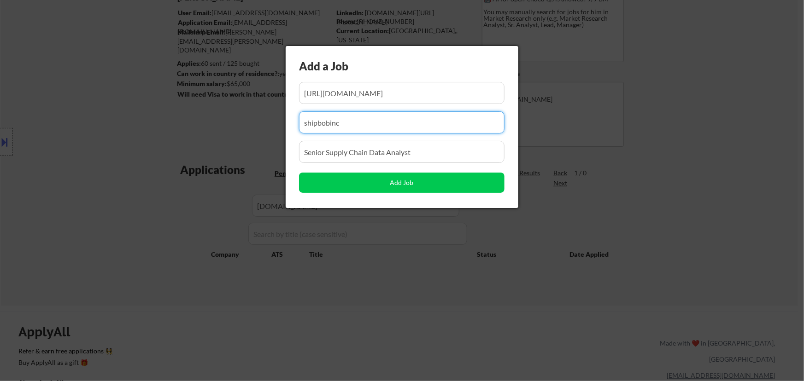
drag, startPoint x: 373, startPoint y: 124, endPoint x: 170, endPoint y: 131, distance: 202.3
click at [171, 134] on body "← Return to /applysquad Mailslurp Inbox Job Search Builder [PERSON_NAME] User E…" at bounding box center [402, 107] width 804 height 381
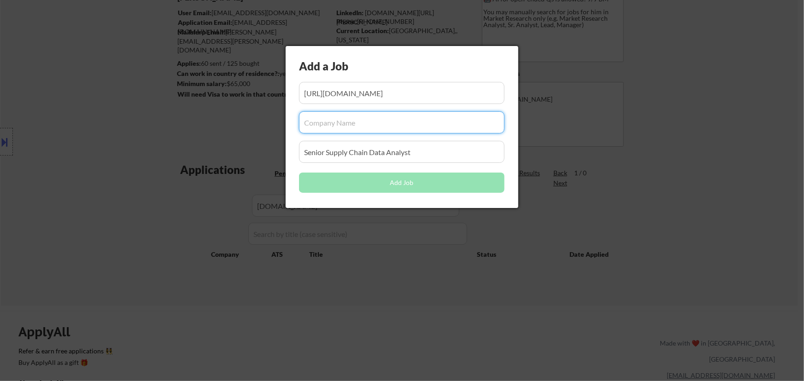
click at [351, 125] on input "input" at bounding box center [401, 122] width 205 height 22
paste input "firstquality/job/"
type input "firstquality/job"
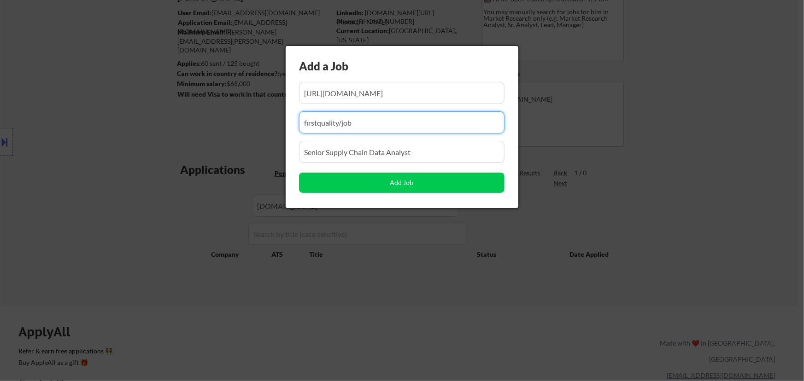
drag, startPoint x: 365, startPoint y: 115, endPoint x: 227, endPoint y: 121, distance: 137.9
click at [224, 121] on body "← Return to /applysquad Mailslurp Inbox Job Search Builder [PERSON_NAME] User E…" at bounding box center [402, 107] width 804 height 381
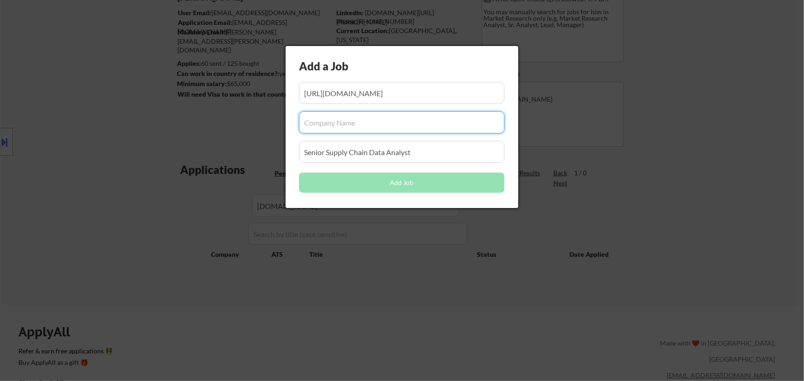
click at [398, 128] on input "input" at bounding box center [401, 122] width 205 height 22
paste input "[DOMAIN_NAME][URL]"
type input "[DOMAIN_NAME]"
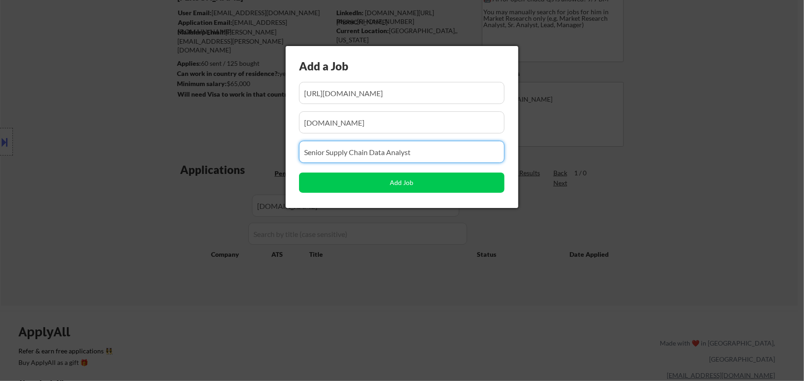
drag, startPoint x: 418, startPoint y: 153, endPoint x: 224, endPoint y: 157, distance: 193.9
click at [219, 158] on body "← Return to /applysquad Mailslurp Inbox Job Search Builder [PERSON_NAME] User E…" at bounding box center [402, 107] width 804 height 381
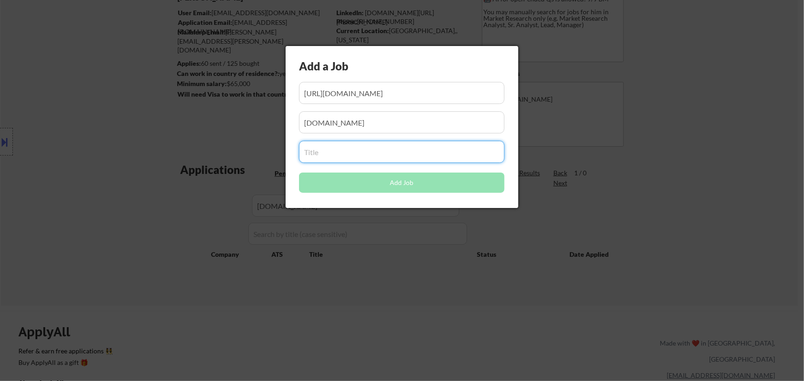
click at [353, 152] on input "input" at bounding box center [401, 152] width 205 height 22
paste input "Master Data Analyst"
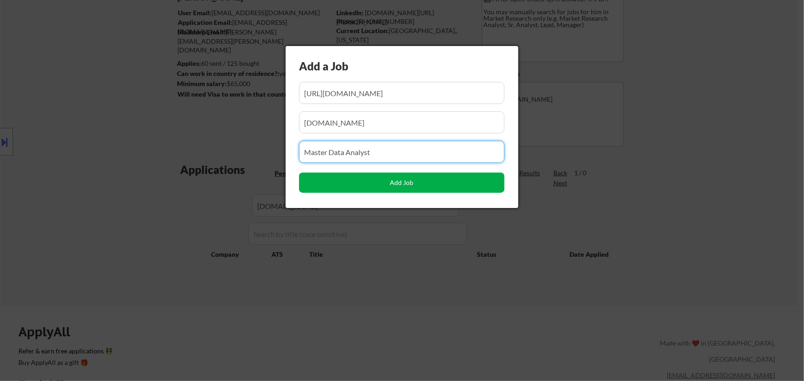
type input "Master Data Analyst"
click at [417, 187] on button "Add Job" at bounding box center [401, 183] width 205 height 20
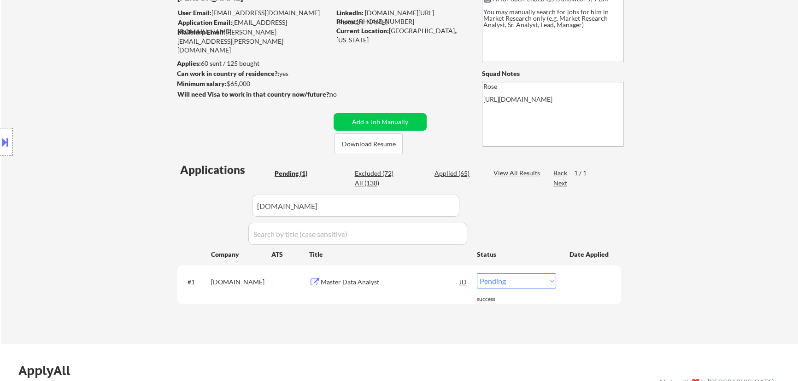
click at [555, 281] on select "Choose an option... Pending Applied Excluded (Questions) Excluded (Expired) Exc…" at bounding box center [516, 281] width 79 height 15
select select ""applied""
click at [477, 274] on select "Choose an option... Pending Applied Excluded (Questions) Excluded (Expired) Exc…" at bounding box center [516, 281] width 79 height 15
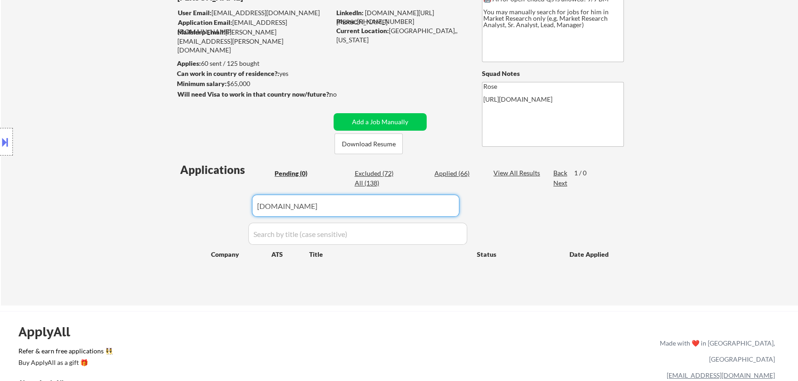
drag, startPoint x: 328, startPoint y: 205, endPoint x: 202, endPoint y: 206, distance: 126.7
click at [202, 206] on div "Applications Pending (0) Excluded (72) Applied (66) All (138) View All Results …" at bounding box center [398, 225] width 443 height 126
paste input "runwise"
type input "runwise"
click at [444, 172] on div "Applied (66)" at bounding box center [457, 173] width 46 height 9
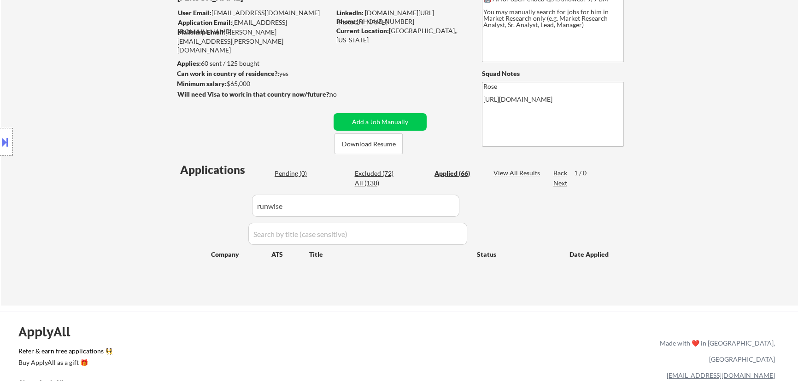
click at [295, 177] on div "Pending (0)" at bounding box center [297, 173] width 46 height 9
click at [382, 125] on button "Add a Job Manually" at bounding box center [379, 122] width 93 height 18
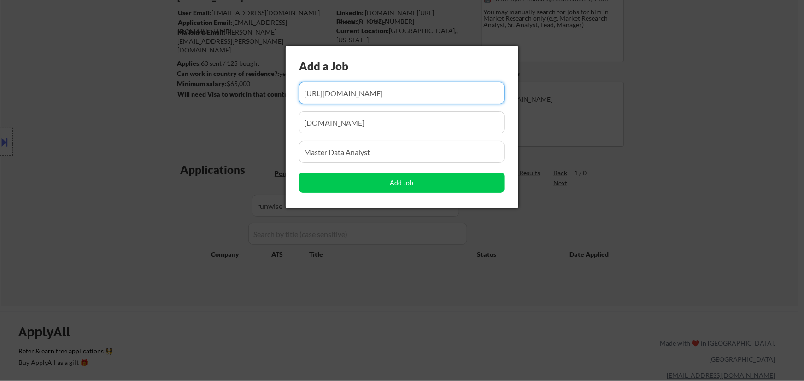
scroll to position [0, 148]
drag, startPoint x: 443, startPoint y: 92, endPoint x: 357, endPoint y: 95, distance: 86.7
click at [357, 95] on input "input" at bounding box center [401, 93] width 205 height 22
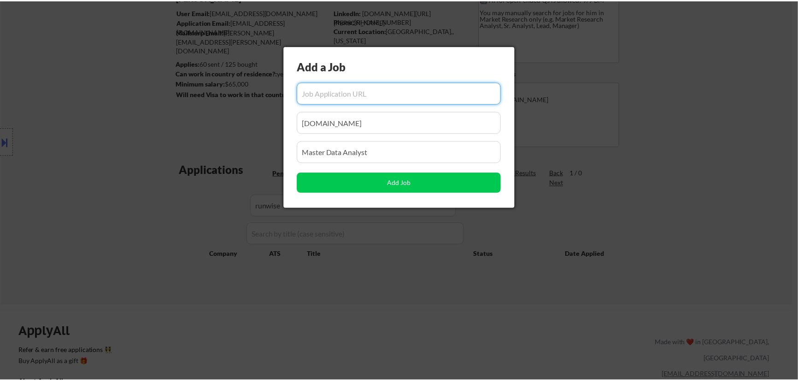
scroll to position [0, 0]
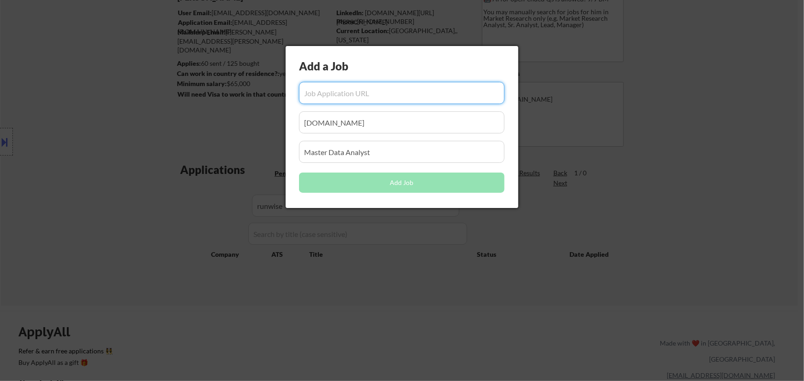
click at [353, 97] on input "input" at bounding box center [401, 93] width 205 height 22
paste input "[URL][DOMAIN_NAME]"
type input "[URL][DOMAIN_NAME]"
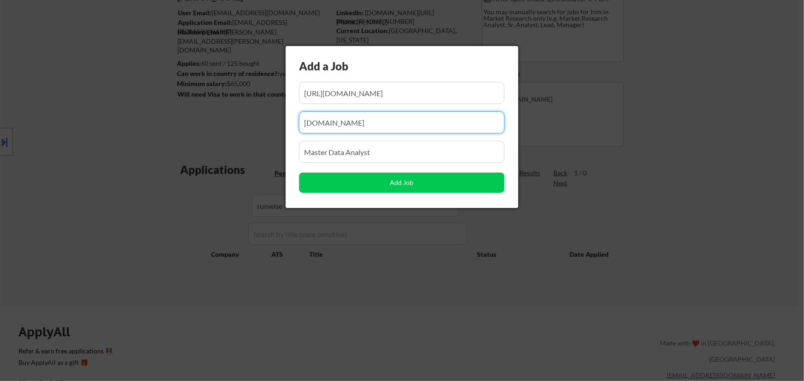
drag, startPoint x: 311, startPoint y: 117, endPoint x: 146, endPoint y: 116, distance: 164.9
click at [146, 117] on body "← Return to /applysquad Mailslurp Inbox Job Search Builder [PERSON_NAME] User E…" at bounding box center [402, 107] width 804 height 381
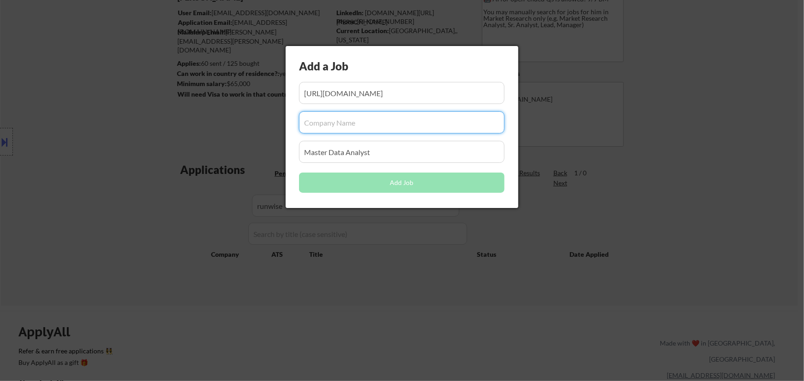
click at [346, 124] on input "input" at bounding box center [401, 122] width 205 height 22
paste input "runwise"
type input "runwise"
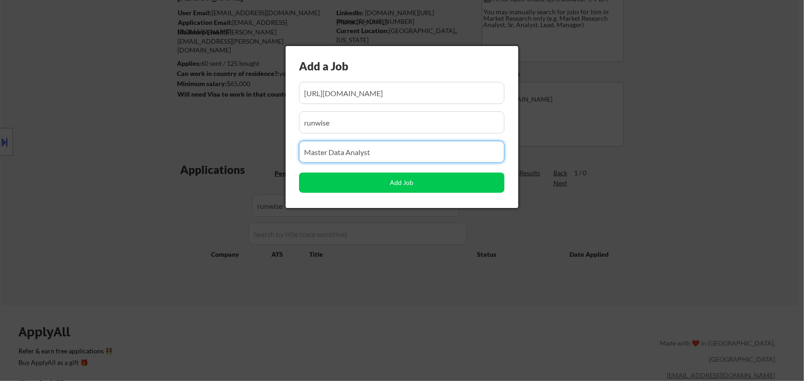
drag, startPoint x: 285, startPoint y: 154, endPoint x: 191, endPoint y: 162, distance: 94.3
click at [191, 162] on body "← Return to /applysquad Mailslurp Inbox Job Search Builder [PERSON_NAME] User E…" at bounding box center [402, 107] width 804 height 381
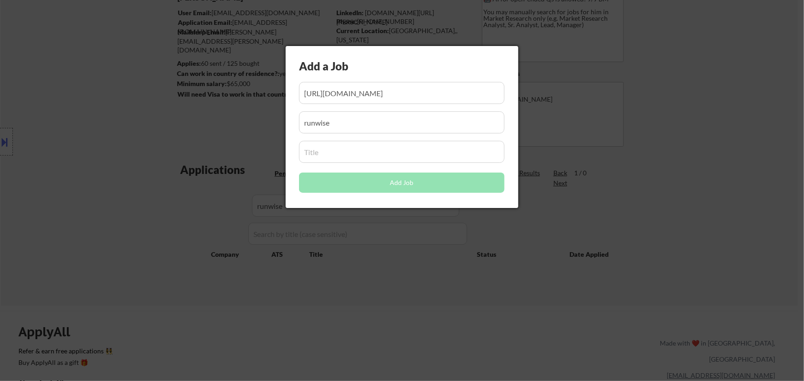
click at [343, 152] on input "input" at bounding box center [401, 152] width 205 height 22
paste input "Senior Data Analyst- Marketing and Demand Gen"
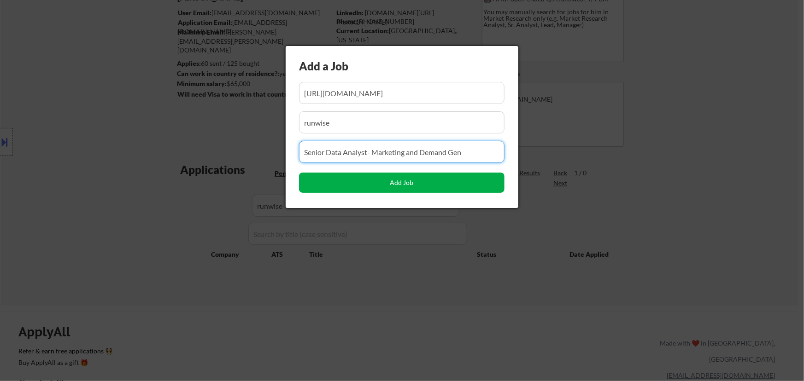
type input "Senior Data Analyst- Marketing and Demand Gen"
click at [416, 185] on button "Add Job" at bounding box center [401, 183] width 205 height 20
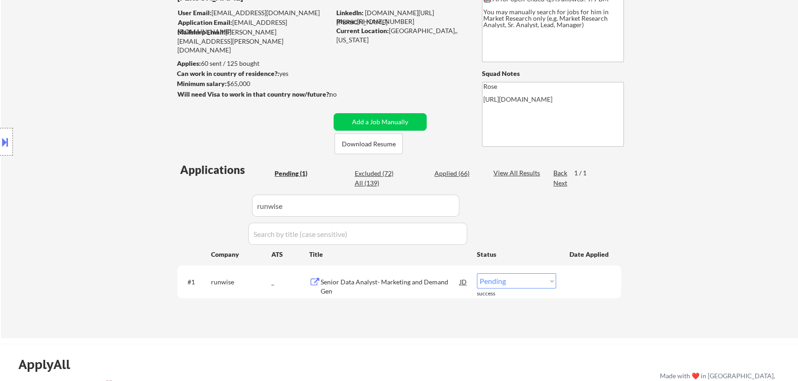
click at [361, 323] on div "← Return to /applysquad Mailslurp Inbox Job Search Builder [PERSON_NAME] User E…" at bounding box center [399, 142] width 460 height 378
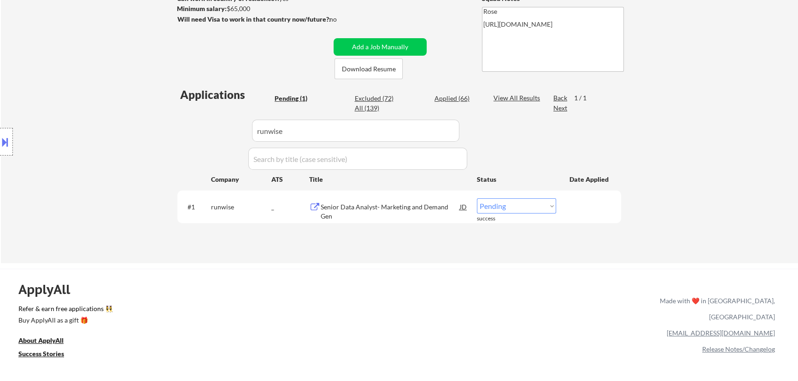
scroll to position [167, 0]
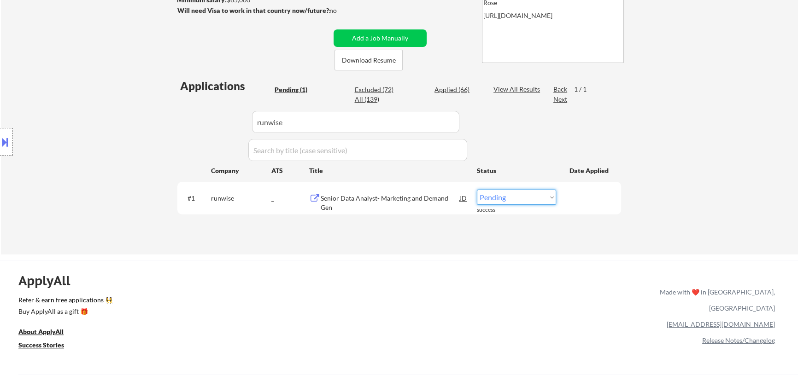
click at [538, 192] on select "Choose an option... Pending Applied Excluded (Questions) Excluded (Expired) Exc…" at bounding box center [516, 197] width 79 height 15
select select ""applied""
click at [477, 190] on select "Choose an option... Pending Applied Excluded (Questions) Excluded (Expired) Exc…" at bounding box center [516, 197] width 79 height 15
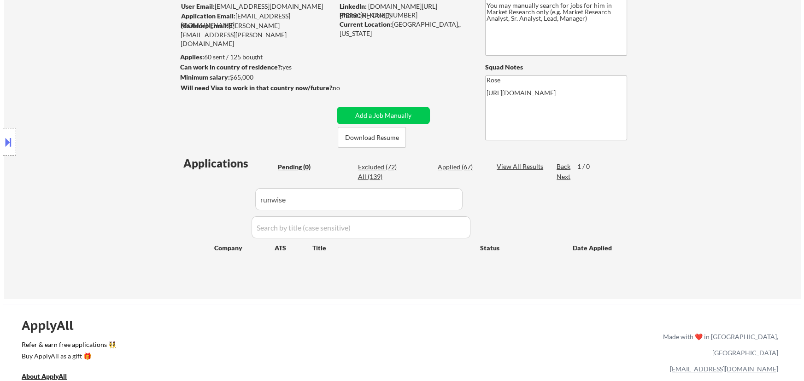
scroll to position [83, 0]
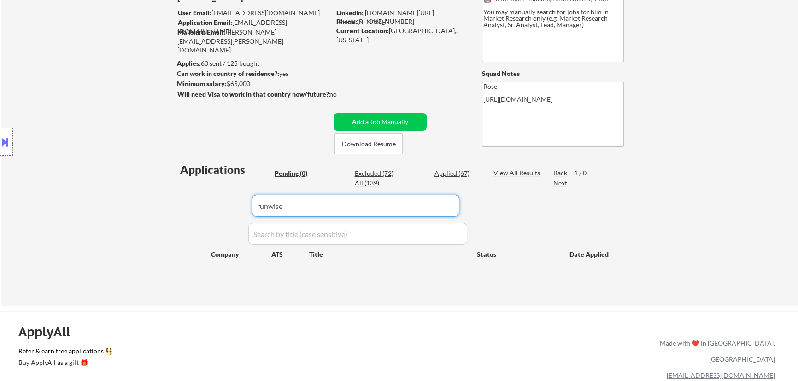
drag, startPoint x: 373, startPoint y: 202, endPoint x: 208, endPoint y: 204, distance: 165.3
click at [207, 204] on div "Applications Pending (0) Excluded (72) Applied (67) All (139) View All Results …" at bounding box center [398, 225] width 443 height 126
paste input "[DOMAIN_NAME][URL]"
type input "[DOMAIN_NAME]"
click at [459, 174] on div "Applied (67)" at bounding box center [457, 173] width 46 height 9
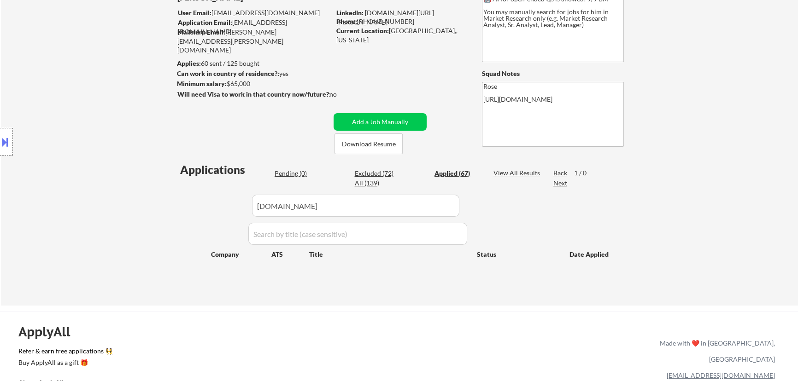
click at [291, 173] on div "Pending (0)" at bounding box center [297, 173] width 46 height 9
click at [382, 124] on button "Add a Job Manually" at bounding box center [379, 122] width 93 height 18
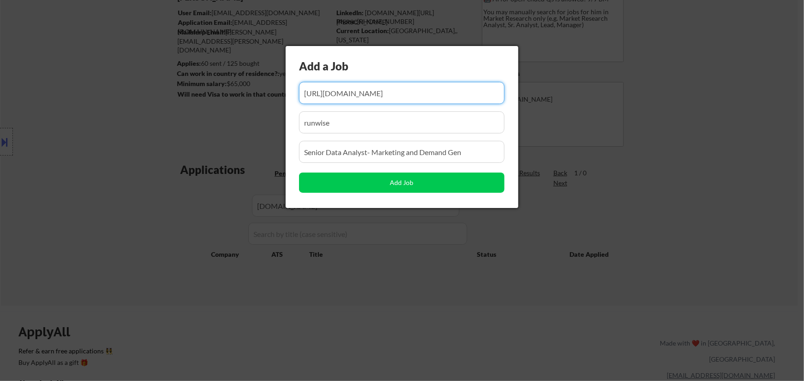
drag, startPoint x: 347, startPoint y: 94, endPoint x: 339, endPoint y: 95, distance: 7.9
click at [340, 95] on input "input" at bounding box center [401, 93] width 205 height 22
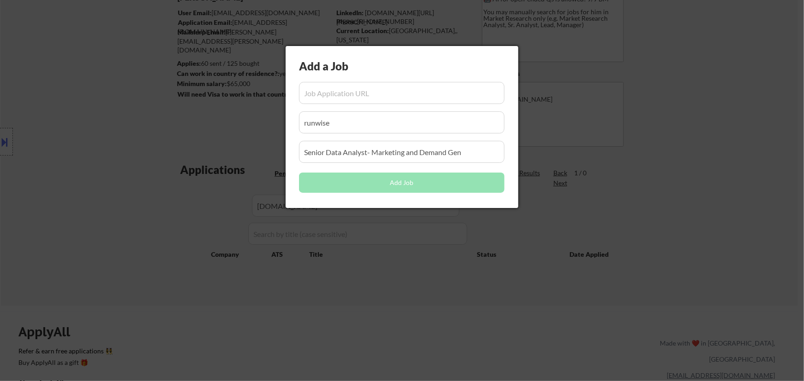
click at [373, 92] on input "input" at bounding box center [401, 93] width 205 height 22
paste input "[URL][DOMAIN_NAME]"
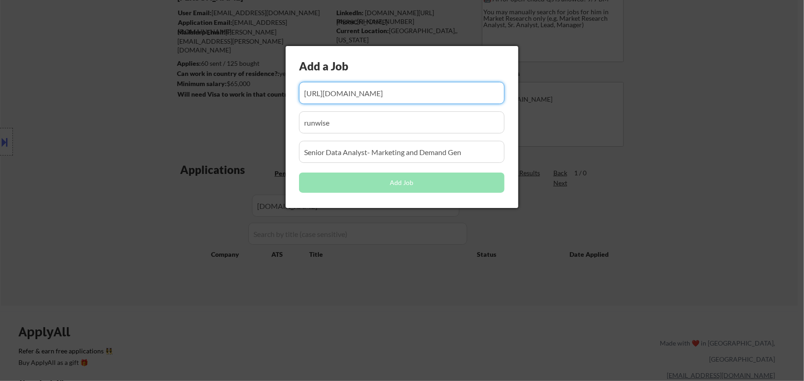
scroll to position [0, 135]
type input "[URL][DOMAIN_NAME]"
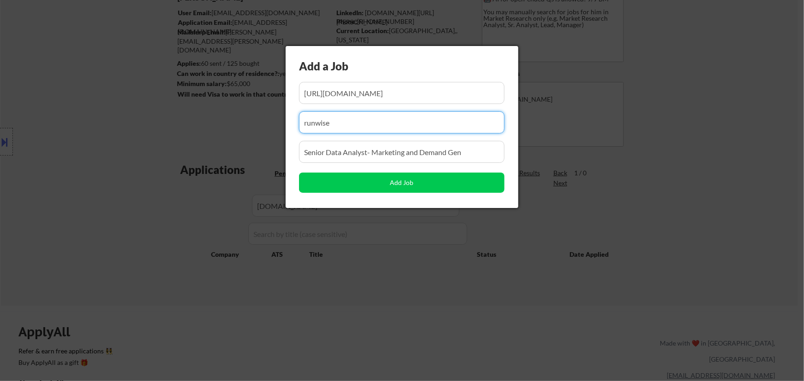
scroll to position [0, 0]
drag, startPoint x: 344, startPoint y: 131, endPoint x: 189, endPoint y: 131, distance: 155.2
click at [190, 131] on body "← Return to /applysquad Mailslurp Inbox Job Search Builder [PERSON_NAME] User E…" at bounding box center [402, 107] width 804 height 381
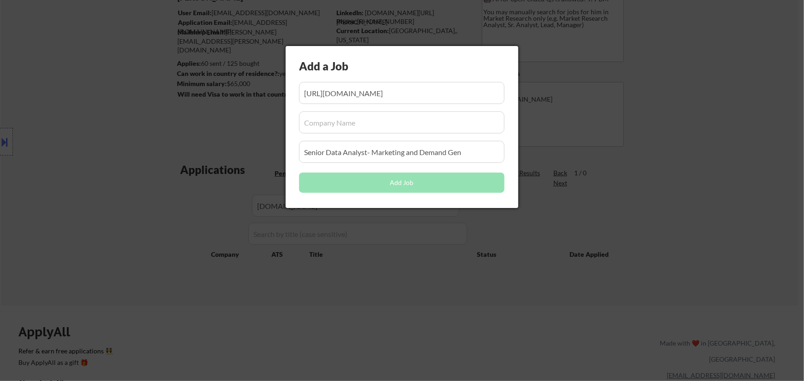
click at [363, 124] on input "input" at bounding box center [401, 122] width 205 height 22
paste input "[DOMAIN_NAME]"
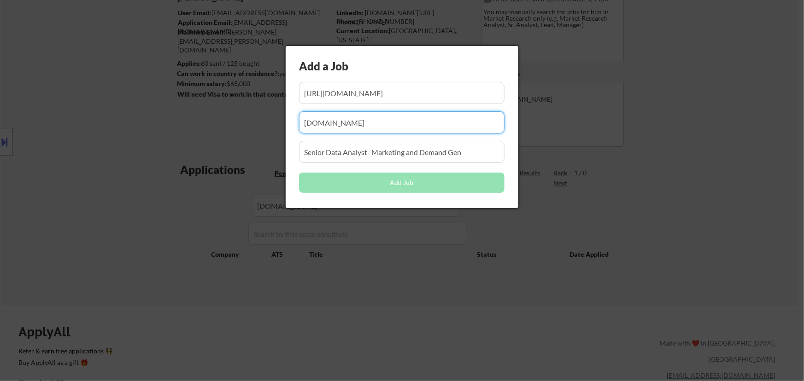
type input "[DOMAIN_NAME]"
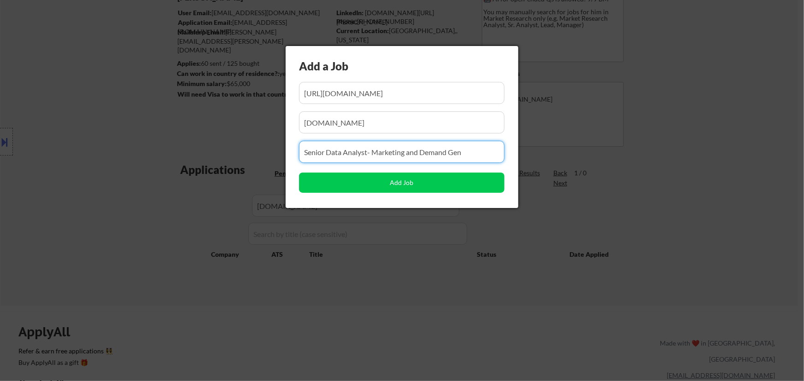
drag, startPoint x: 423, startPoint y: 149, endPoint x: 172, endPoint y: 150, distance: 251.5
click at [172, 150] on body "← Return to /applysquad Mailslurp Inbox Job Search Builder [PERSON_NAME] User E…" at bounding box center [402, 107] width 804 height 381
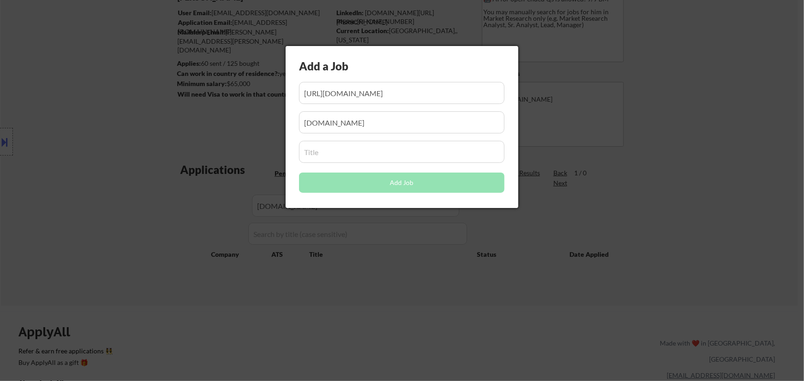
click at [373, 149] on input "input" at bounding box center [401, 152] width 205 height 22
paste input "Business/Data Analyst"
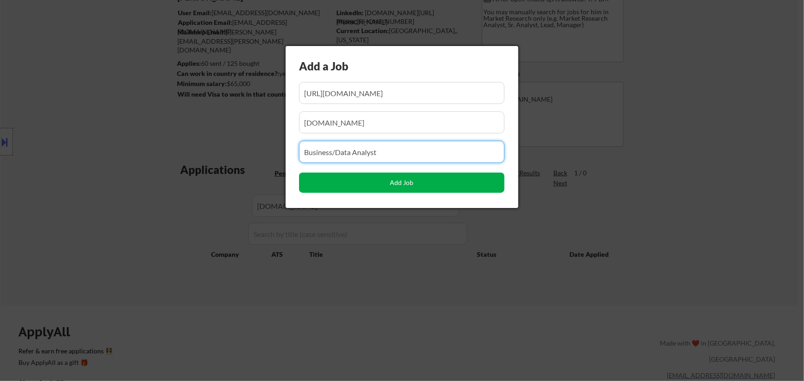
type input "Business/Data Analyst"
click at [404, 186] on button "Add Job" at bounding box center [401, 183] width 205 height 20
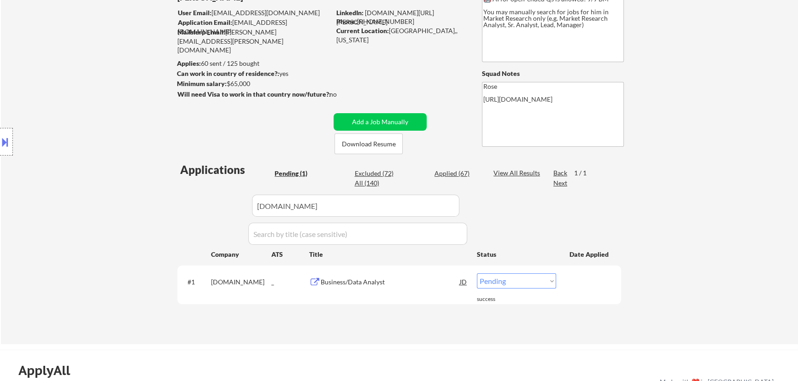
click at [537, 281] on select "Choose an option... Pending Applied Excluded (Questions) Excluded (Expired) Exc…" at bounding box center [516, 281] width 79 height 15
select select ""applied""
click at [477, 274] on select "Choose an option... Pending Applied Excluded (Questions) Excluded (Expired) Exc…" at bounding box center [516, 281] width 79 height 15
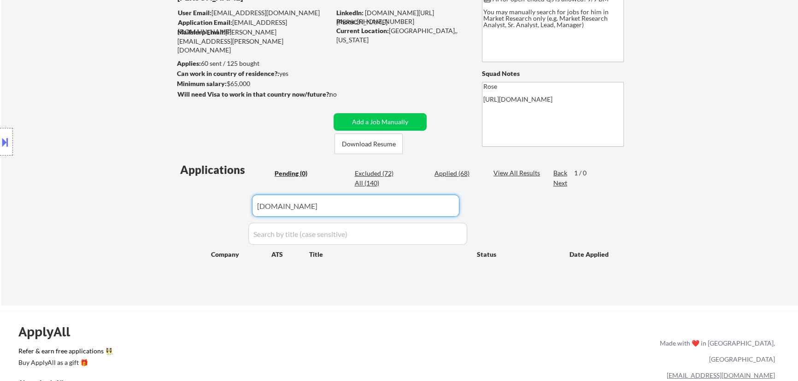
drag, startPoint x: 300, startPoint y: 205, endPoint x: 187, endPoint y: 201, distance: 112.9
click at [187, 205] on div "Applications Pending (0) Excluded (72) Applied (68) All (140) View All Results …" at bounding box center [398, 225] width 443 height 126
paste input "[DOMAIN_NAME][URL]"
click at [445, 172] on div "Applied (68)" at bounding box center [457, 173] width 46 height 9
click at [304, 175] on div "Pending (0)" at bounding box center [297, 173] width 46 height 9
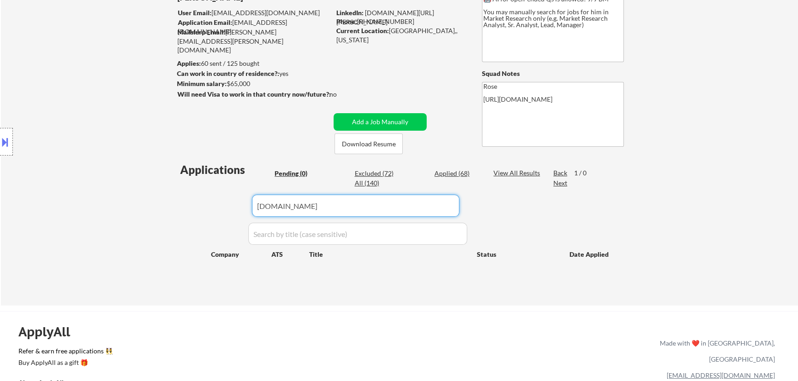
drag, startPoint x: 378, startPoint y: 206, endPoint x: 292, endPoint y: 206, distance: 85.7
click at [292, 206] on input "input" at bounding box center [355, 206] width 207 height 22
type input "caresource"
click at [446, 175] on div "Applied (68)" at bounding box center [457, 173] width 46 height 9
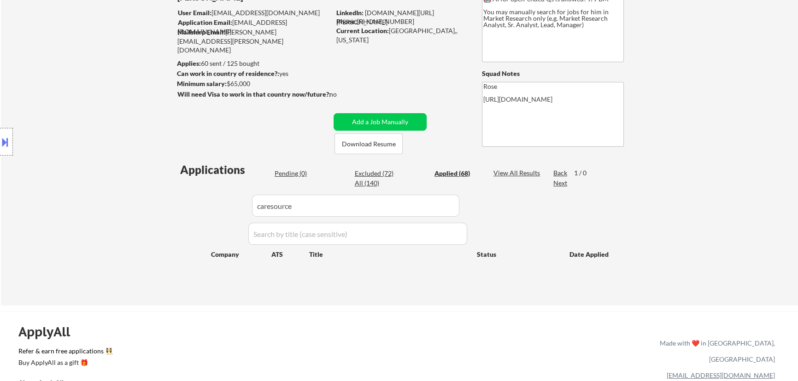
click at [288, 173] on div "Pending (0)" at bounding box center [297, 173] width 46 height 9
click at [379, 123] on button "Add a Job Manually" at bounding box center [379, 122] width 93 height 18
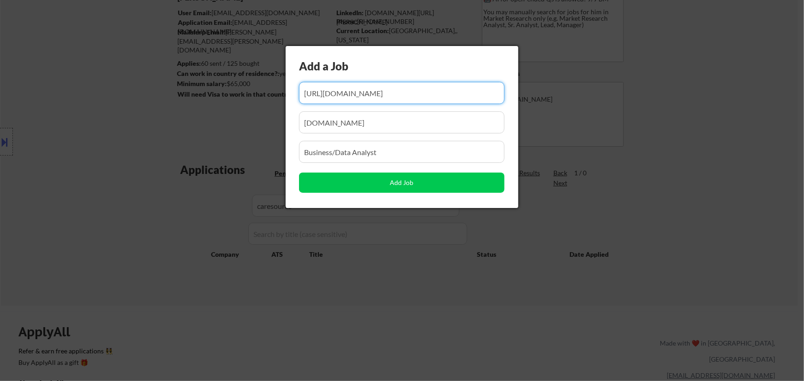
scroll to position [0, 135]
drag, startPoint x: 422, startPoint y: 96, endPoint x: 344, endPoint y: 94, distance: 77.9
click at [345, 94] on input "input" at bounding box center [401, 93] width 205 height 22
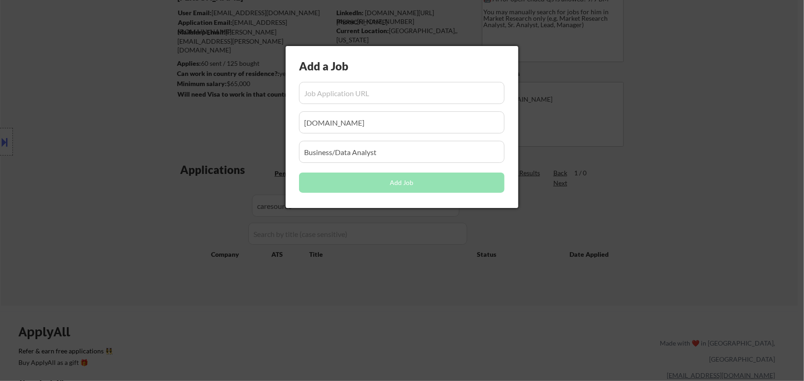
click at [362, 92] on input "input" at bounding box center [401, 93] width 205 height 22
paste input "[URL][DOMAIN_NAME]"
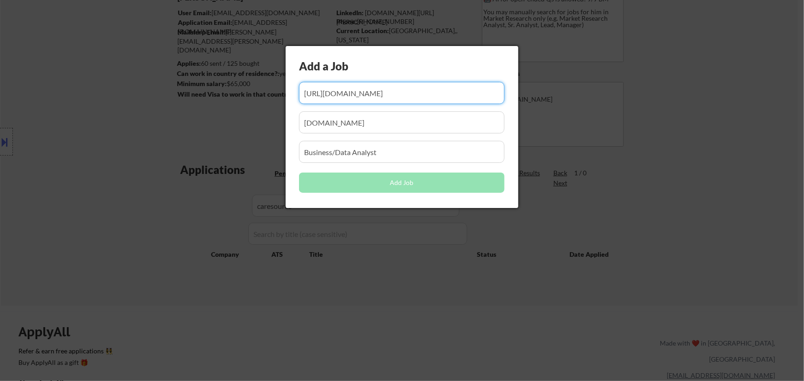
scroll to position [0, 139]
type input "[URL][DOMAIN_NAME]"
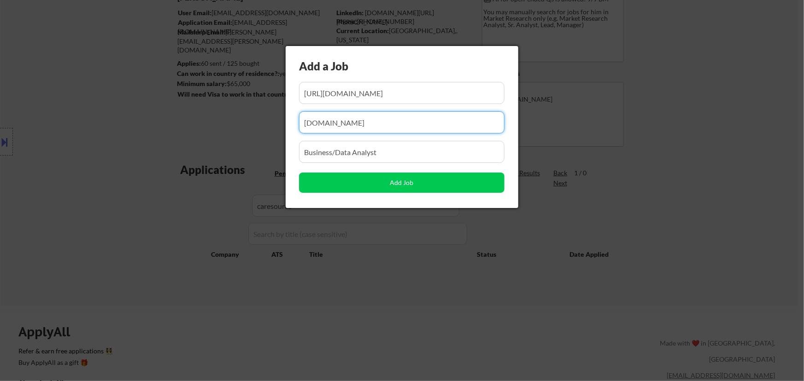
drag, startPoint x: 415, startPoint y: 125, endPoint x: 190, endPoint y: 125, distance: 225.2
click at [190, 126] on body "← Return to /applysquad Mailslurp Inbox Job Search Builder [PERSON_NAME] User E…" at bounding box center [402, 107] width 804 height 381
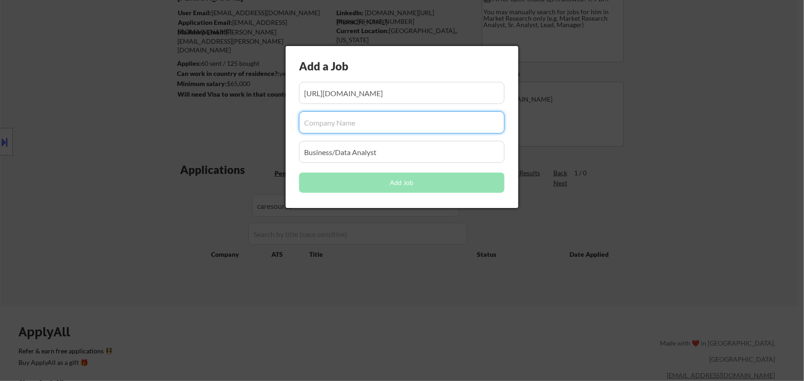
click at [391, 121] on input "input" at bounding box center [401, 122] width 205 height 22
paste input "[DOMAIN_NAME]"
type input "[DOMAIN_NAME]"
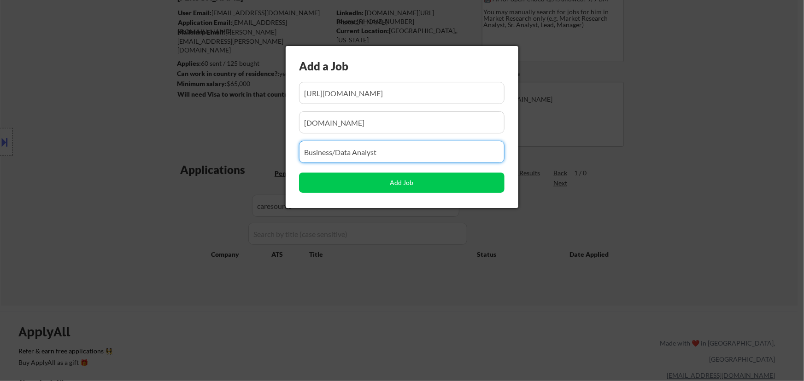
drag, startPoint x: 397, startPoint y: 151, endPoint x: 206, endPoint y: 155, distance: 191.2
click at [206, 155] on body "← Return to /applysquad Mailslurp Inbox Job Search Builder [PERSON_NAME] User E…" at bounding box center [402, 107] width 804 height 381
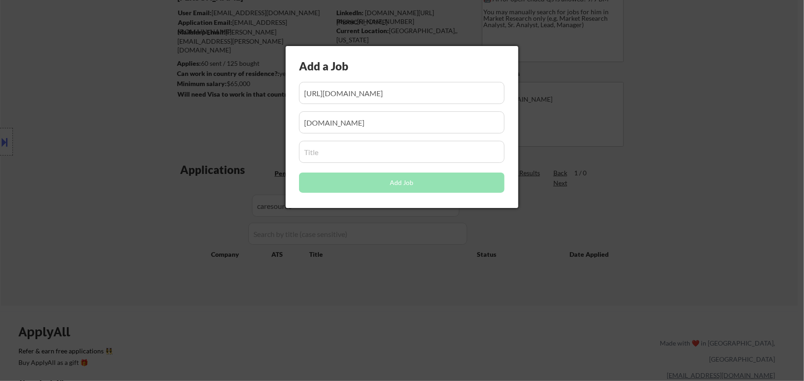
click at [361, 156] on input "input" at bounding box center [401, 152] width 205 height 22
paste input "Health Plan Data Analyst II (MCO/SQL a must)"
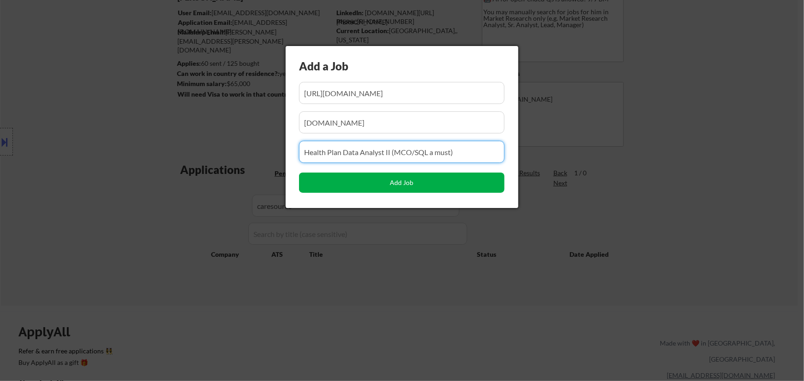
type input "Health Plan Data Analyst II (MCO/SQL a must)"
click at [419, 183] on button "Add Job" at bounding box center [401, 183] width 205 height 20
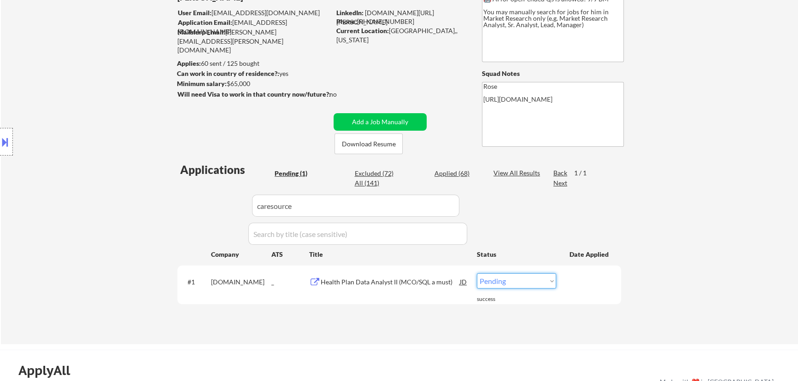
click at [538, 282] on select "Choose an option... Pending Applied Excluded (Questions) Excluded (Expired) Exc…" at bounding box center [516, 281] width 79 height 15
select select ""applied""
click at [477, 274] on select "Choose an option... Pending Applied Excluded (Questions) Excluded (Expired) Exc…" at bounding box center [516, 281] width 79 height 15
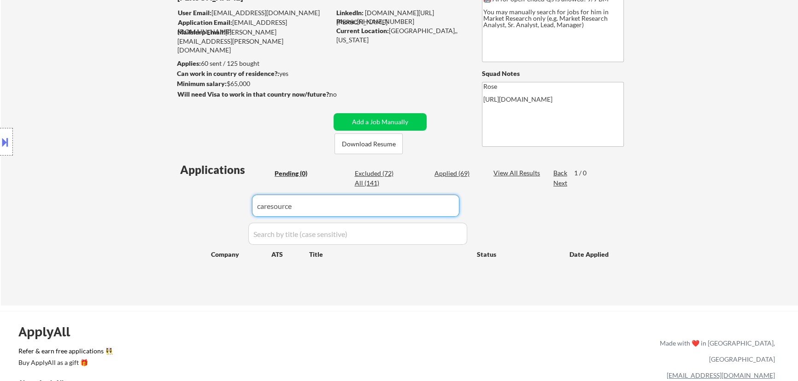
drag, startPoint x: 355, startPoint y: 203, endPoint x: 201, endPoint y: 207, distance: 153.4
click at [202, 207] on div "Applications Pending (0) Excluded (72) Applied (69) All (141) View All Results …" at bounding box center [398, 225] width 443 height 126
paste input "cybermediatechnologies"
type input "cybermediatechnologies"
click at [447, 173] on div "Applied (69)" at bounding box center [457, 173] width 46 height 9
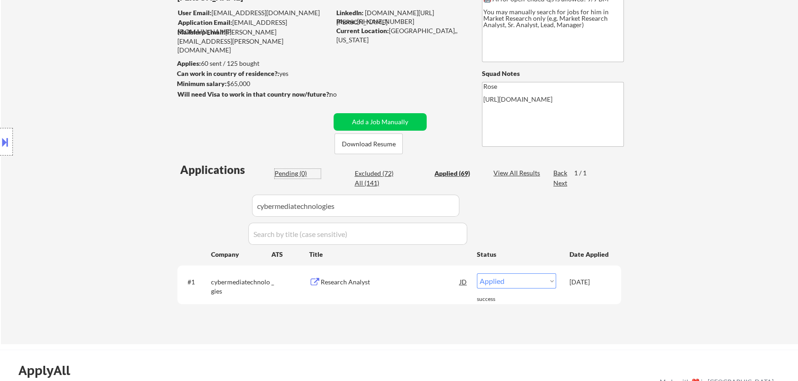
click at [292, 173] on div "Pending (0)" at bounding box center [297, 173] width 46 height 9
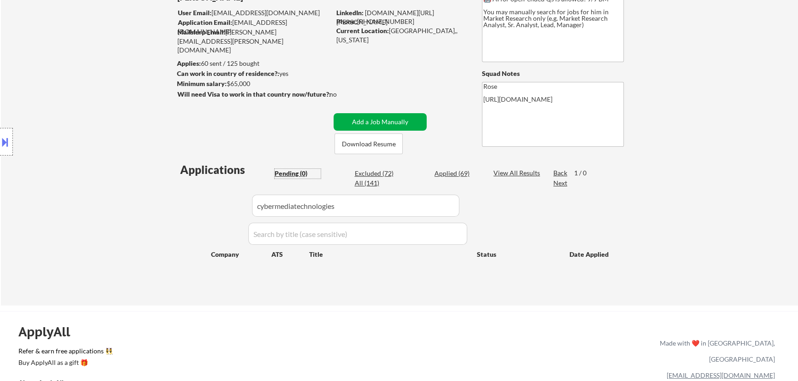
click at [390, 118] on button "Add a Job Manually" at bounding box center [379, 122] width 93 height 18
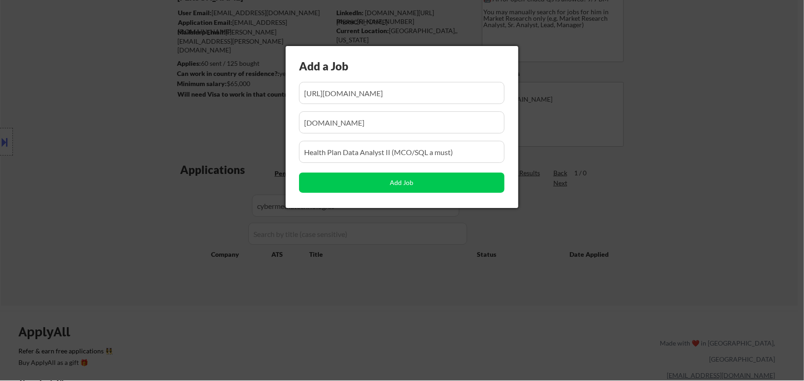
scroll to position [0, 139]
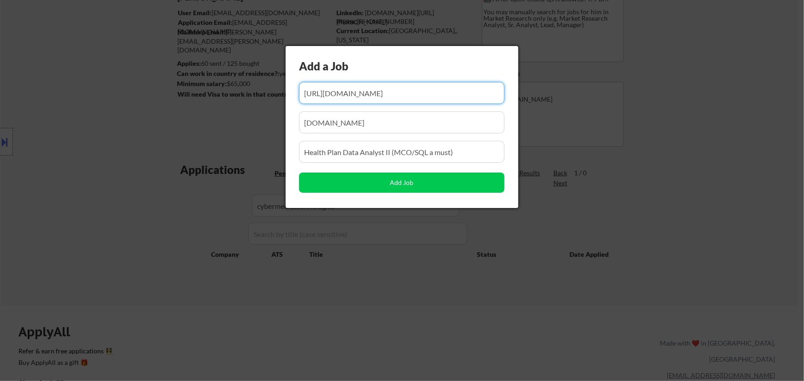
drag, startPoint x: 391, startPoint y: 96, endPoint x: 345, endPoint y: 99, distance: 46.2
click at [345, 99] on input "input" at bounding box center [401, 93] width 205 height 22
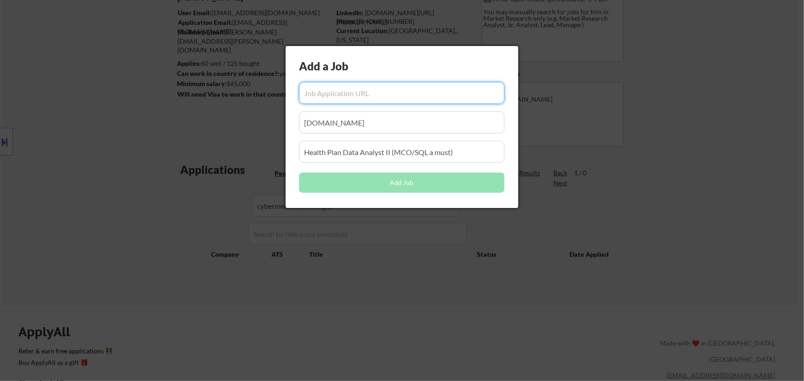
scroll to position [0, 0]
click at [382, 92] on input "input" at bounding box center [401, 93] width 205 height 22
paste input "[URL][DOMAIN_NAME]"
type input "[URL][DOMAIN_NAME]"
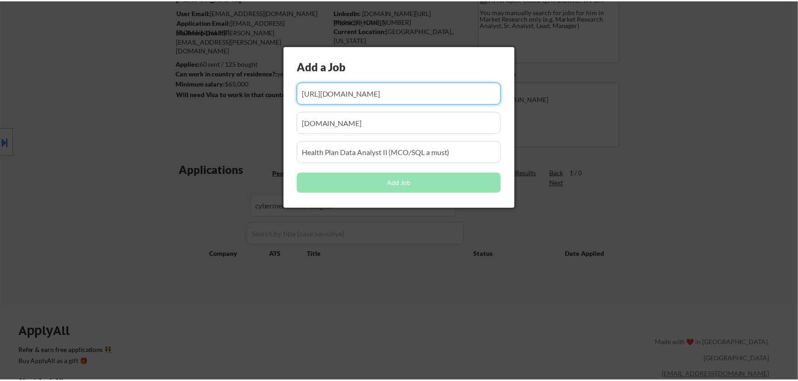
scroll to position [0, 0]
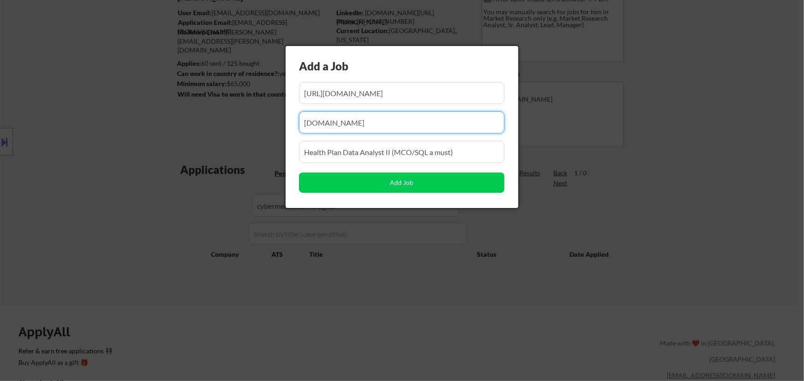
drag, startPoint x: 426, startPoint y: 125, endPoint x: 226, endPoint y: 122, distance: 200.4
click at [216, 123] on body "← Return to /applysquad Mailslurp Inbox Job Search Builder [PERSON_NAME] User E…" at bounding box center [402, 107] width 804 height 381
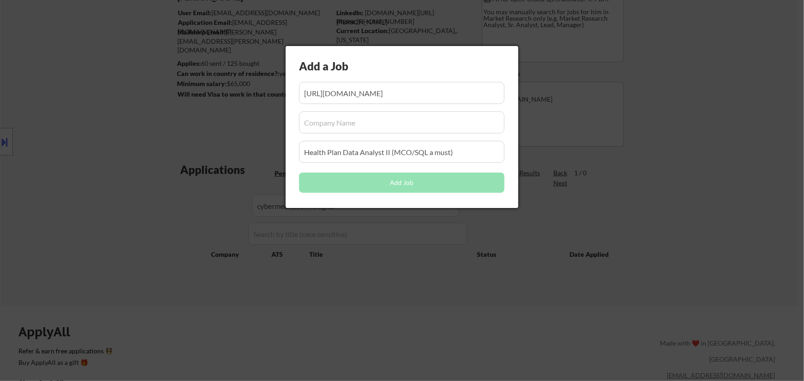
click at [368, 124] on input "input" at bounding box center [401, 122] width 205 height 22
paste input "cybermediatechnologies"
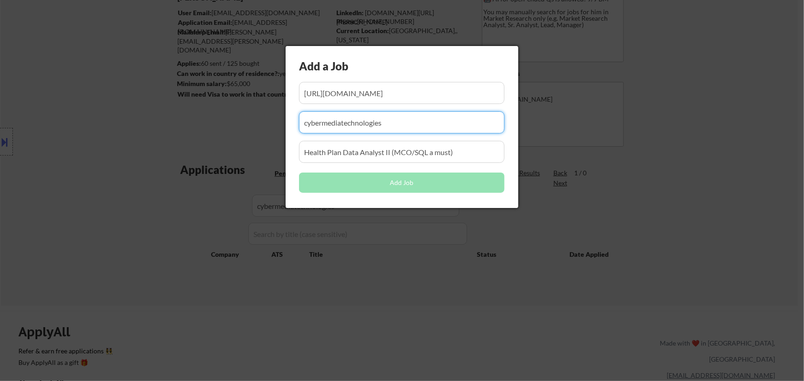
type input "cybermediatechnologies"
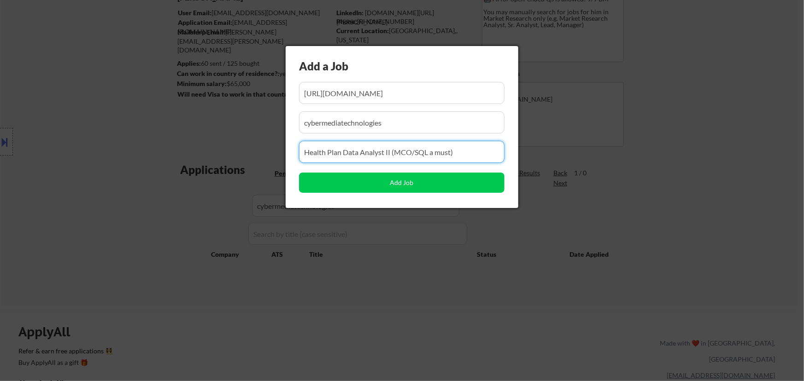
drag, startPoint x: 449, startPoint y: 149, endPoint x: 158, endPoint y: 149, distance: 291.1
click at [159, 149] on body "← Return to /applysquad Mailslurp Inbox Job Search Builder [PERSON_NAME] User E…" at bounding box center [402, 107] width 804 height 381
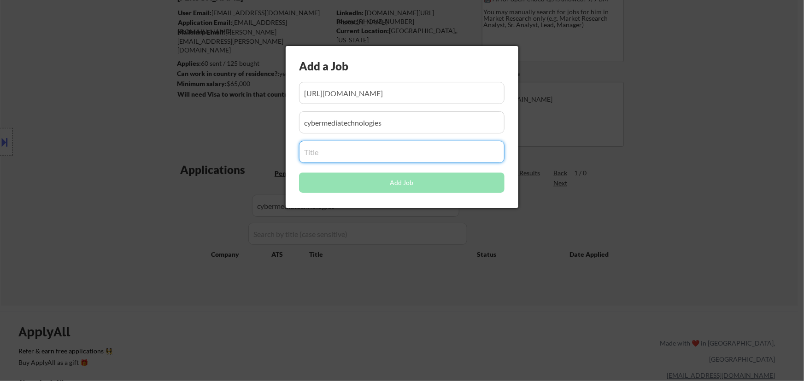
click at [374, 150] on input "input" at bounding box center [401, 152] width 205 height 22
paste input "Data Analyst"
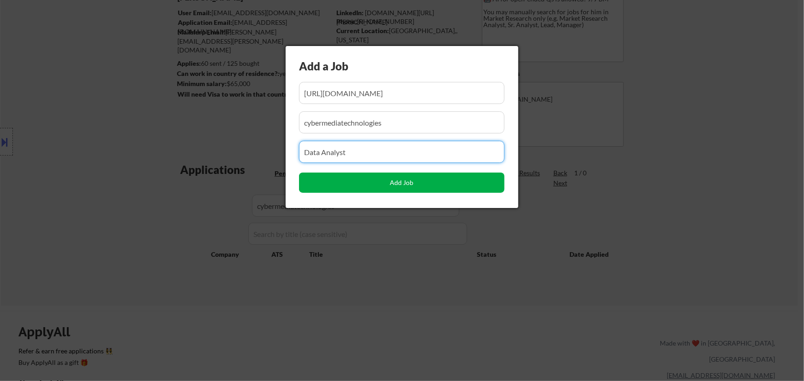
type input "Data Analyst"
click at [406, 184] on button "Add Job" at bounding box center [401, 183] width 205 height 20
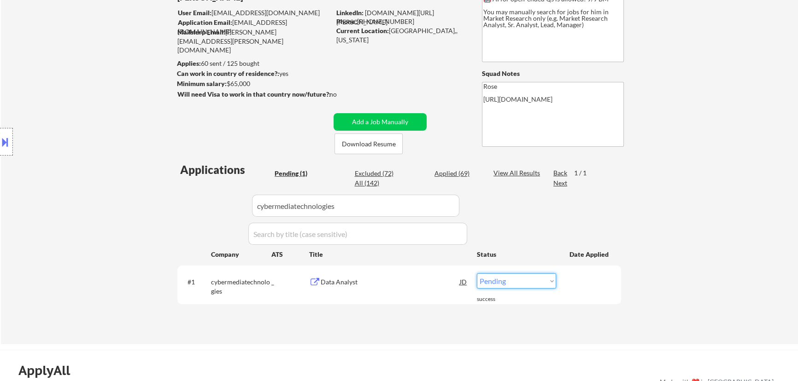
drag, startPoint x: 535, startPoint y: 283, endPoint x: 520, endPoint y: 285, distance: 15.4
click at [535, 283] on select "Choose an option... Pending Applied Excluded (Questions) Excluded (Expired) Exc…" at bounding box center [516, 281] width 79 height 15
select select ""applied""
click at [477, 274] on select "Choose an option... Pending Applied Excluded (Questions) Excluded (Expired) Exc…" at bounding box center [516, 281] width 79 height 15
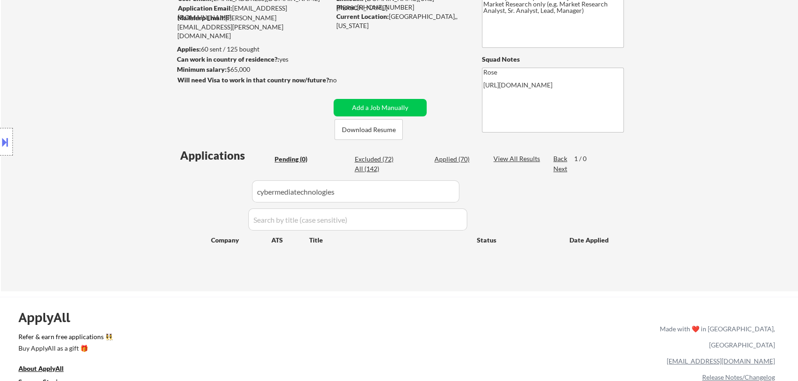
scroll to position [83, 0]
